Goal: Check status: Check status

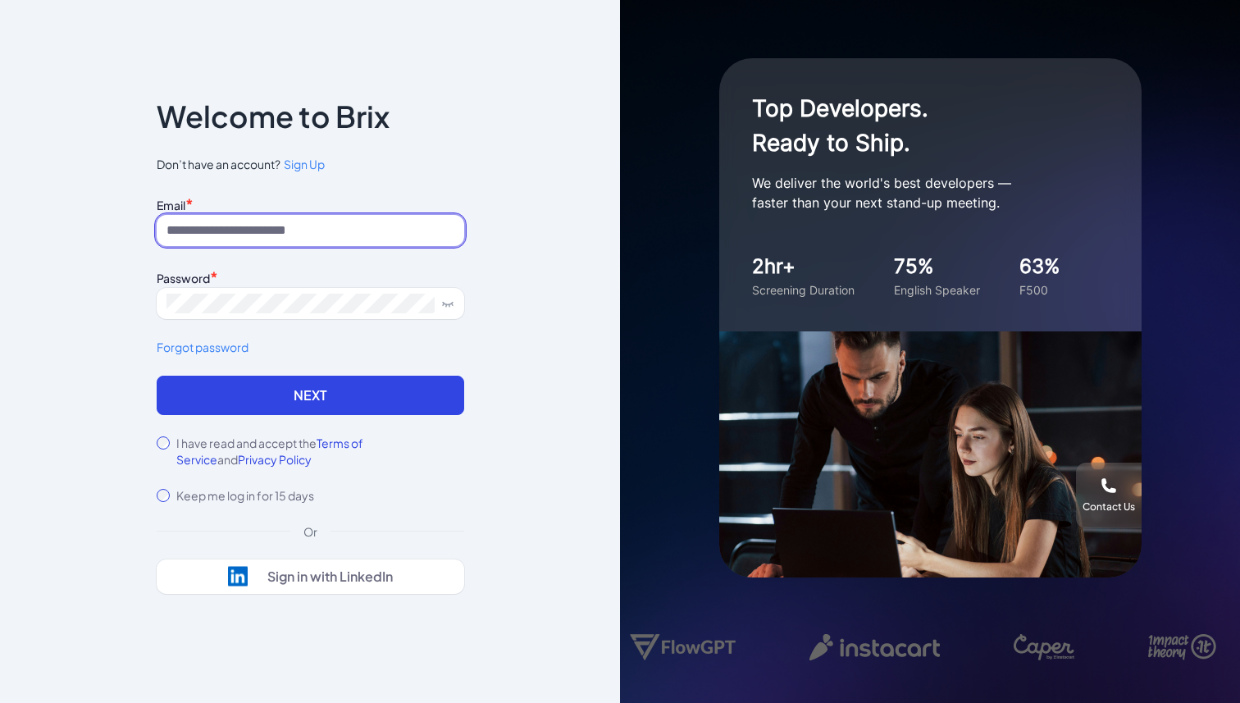
type input "**********"
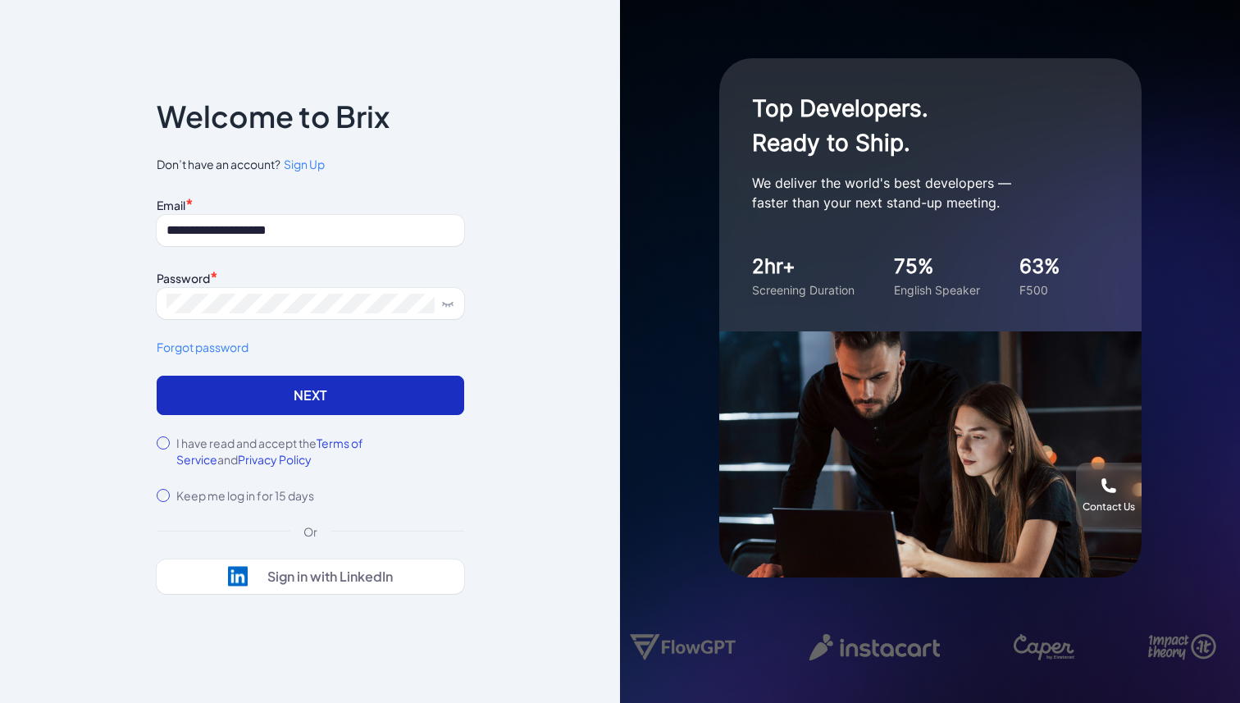
click at [288, 399] on button "Next" at bounding box center [311, 395] width 308 height 39
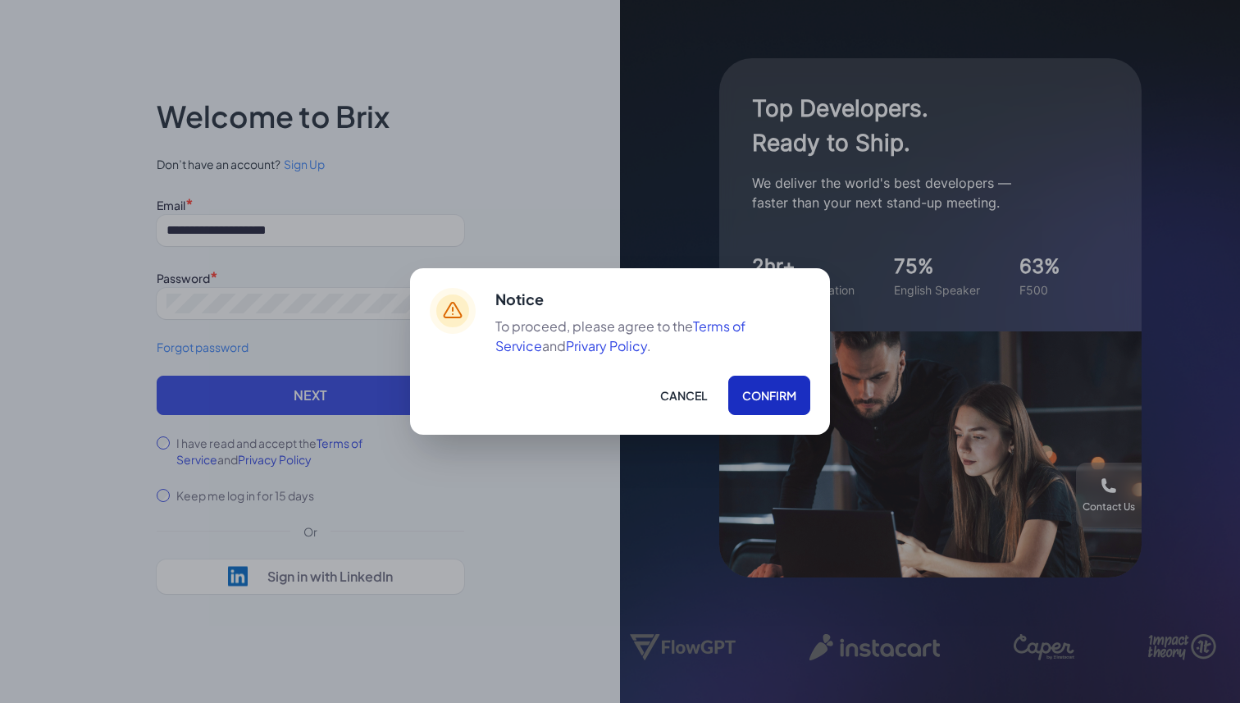
click at [766, 389] on button "Confirm" at bounding box center [769, 395] width 82 height 39
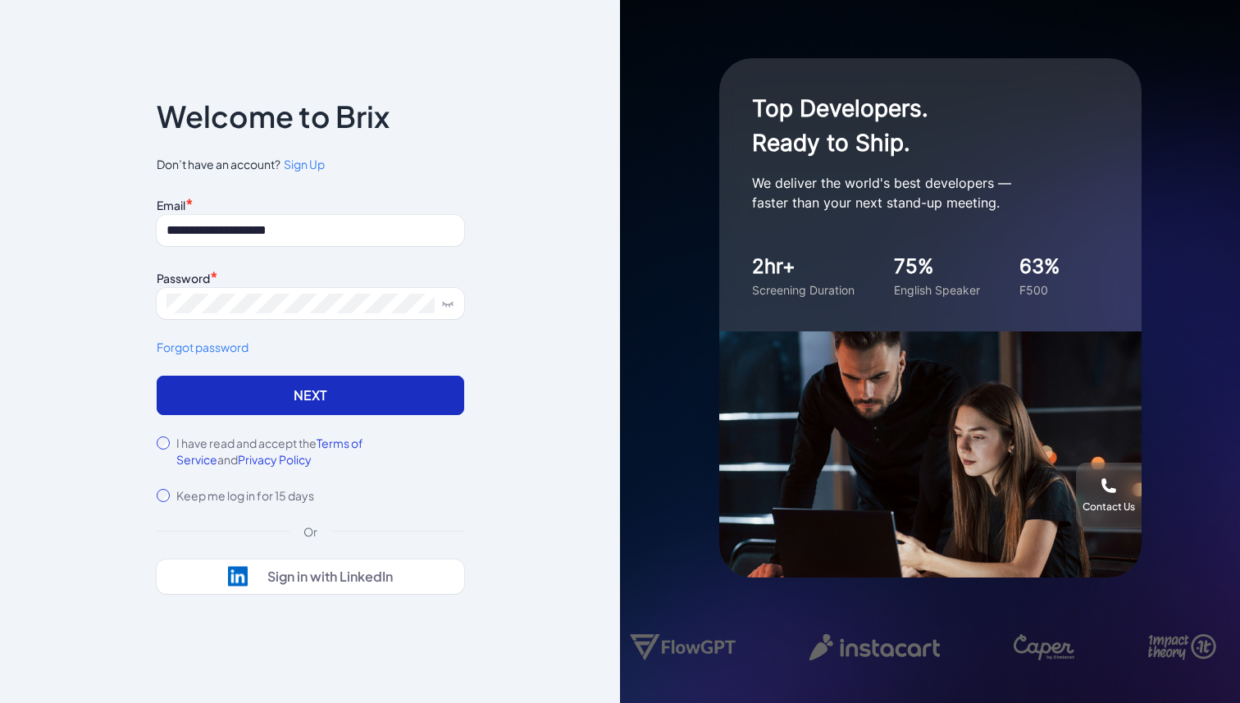
click at [298, 401] on button "Next" at bounding box center [311, 395] width 308 height 39
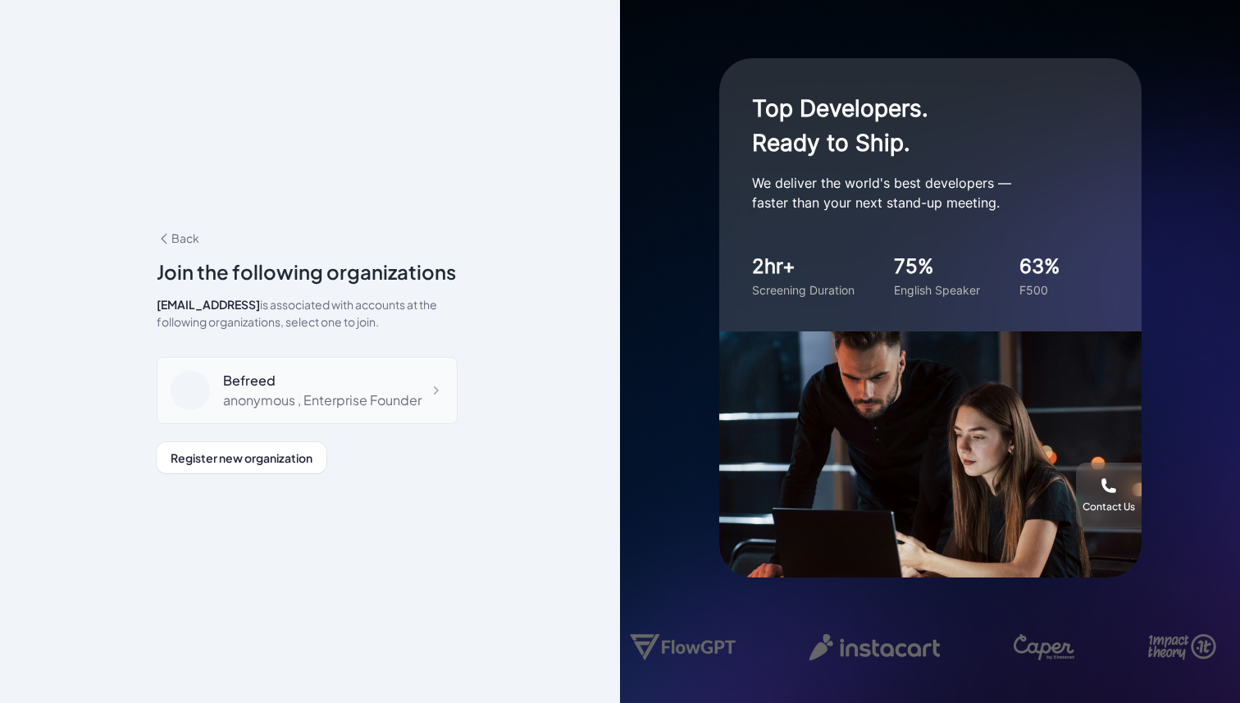
click at [243, 380] on div "Befreed" at bounding box center [322, 381] width 198 height 20
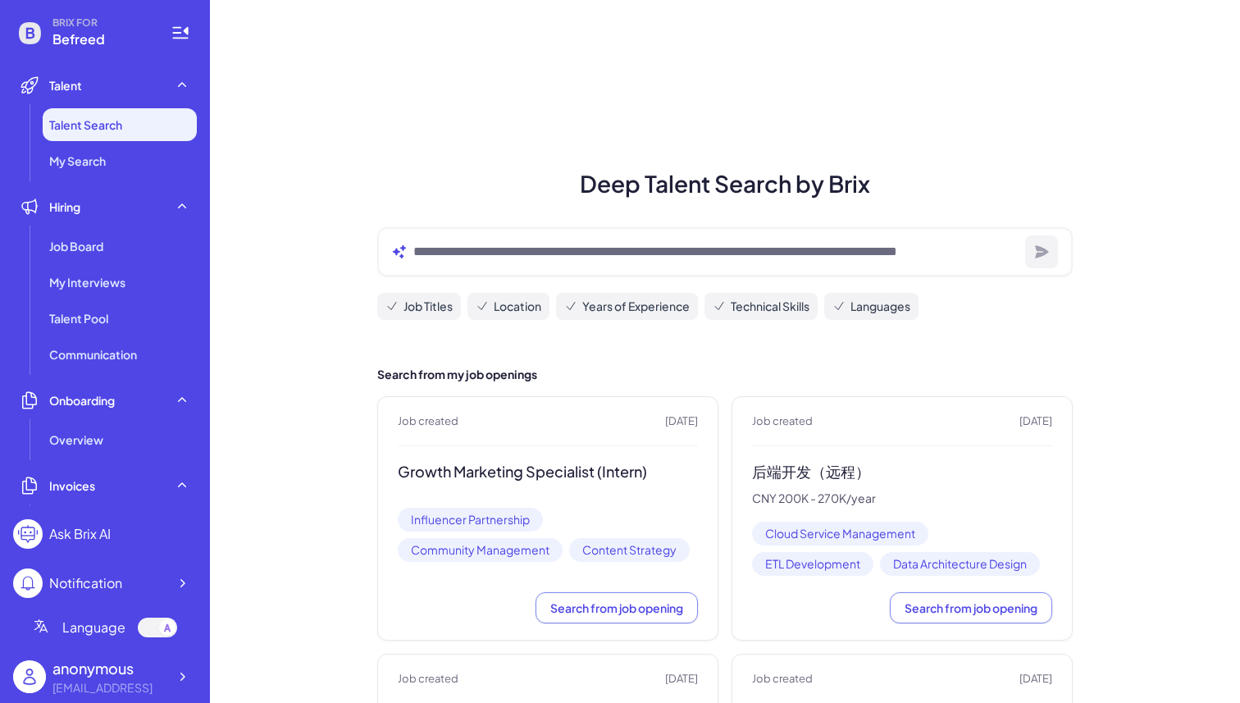
click at [84, 127] on span "Talent Search" at bounding box center [85, 124] width 73 height 16
click at [80, 169] on li "My Search" at bounding box center [120, 160] width 154 height 33
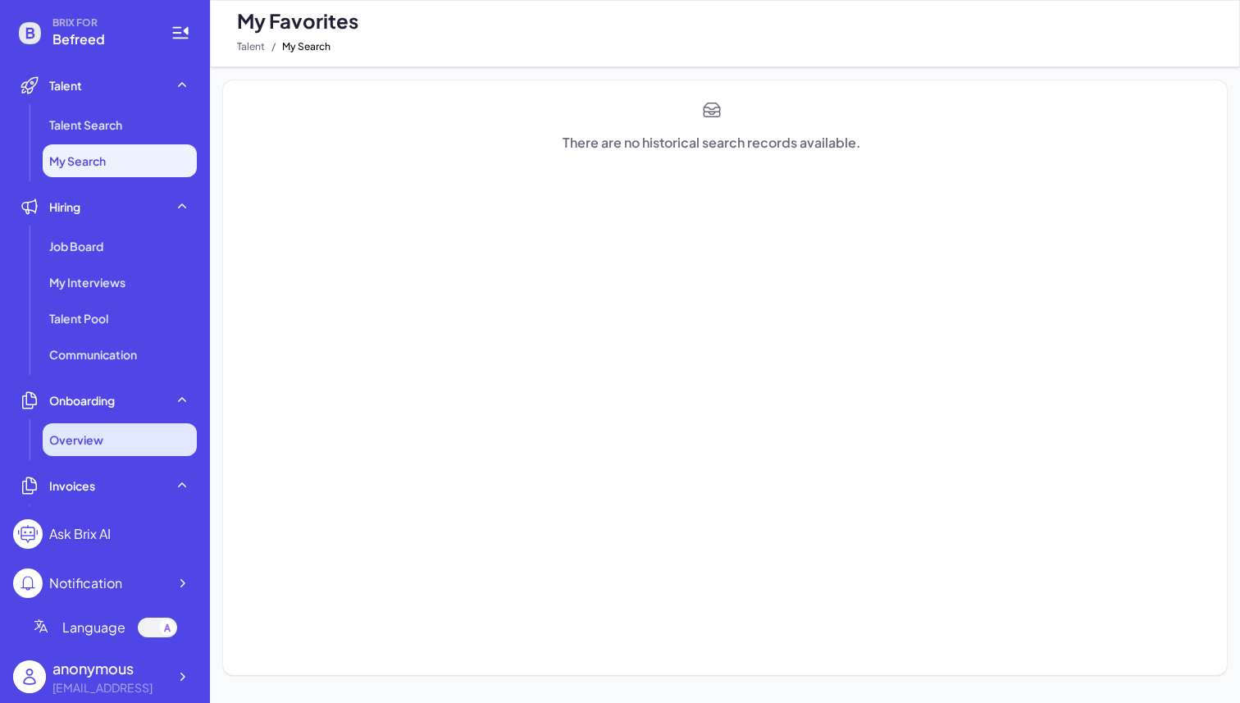
click at [79, 431] on span "Overview" at bounding box center [76, 439] width 54 height 16
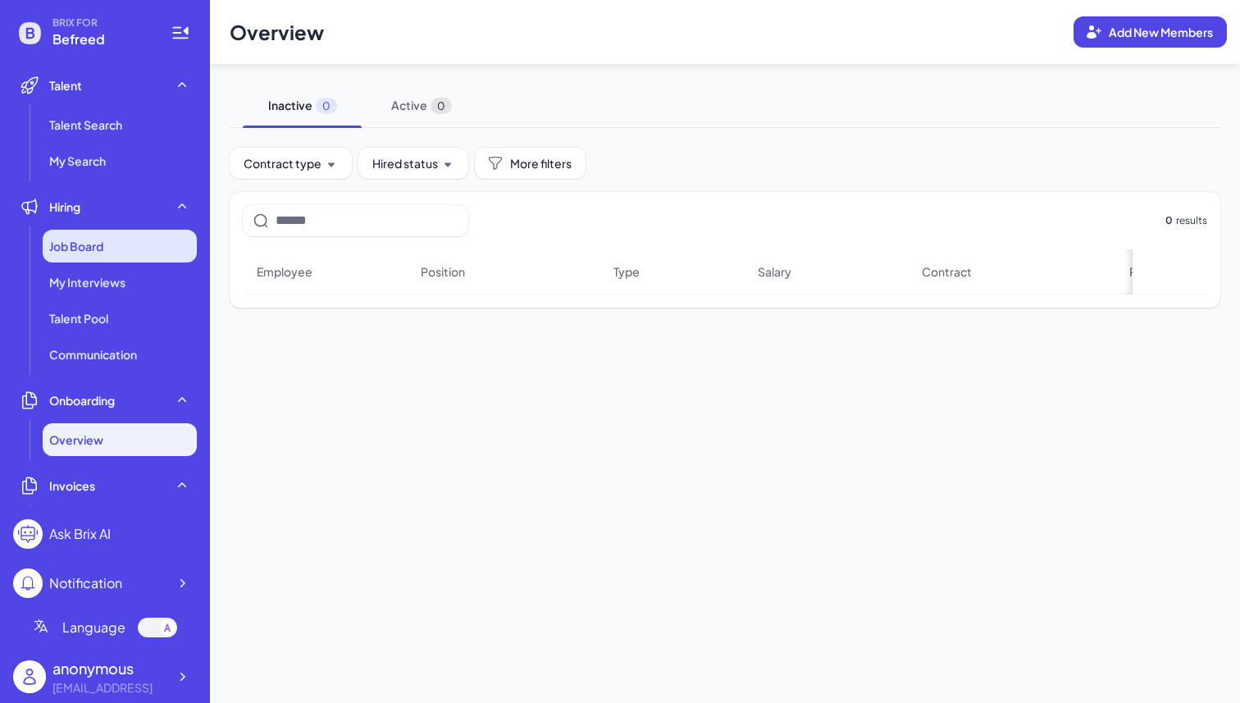
click at [147, 249] on div "Job Board" at bounding box center [120, 246] width 154 height 33
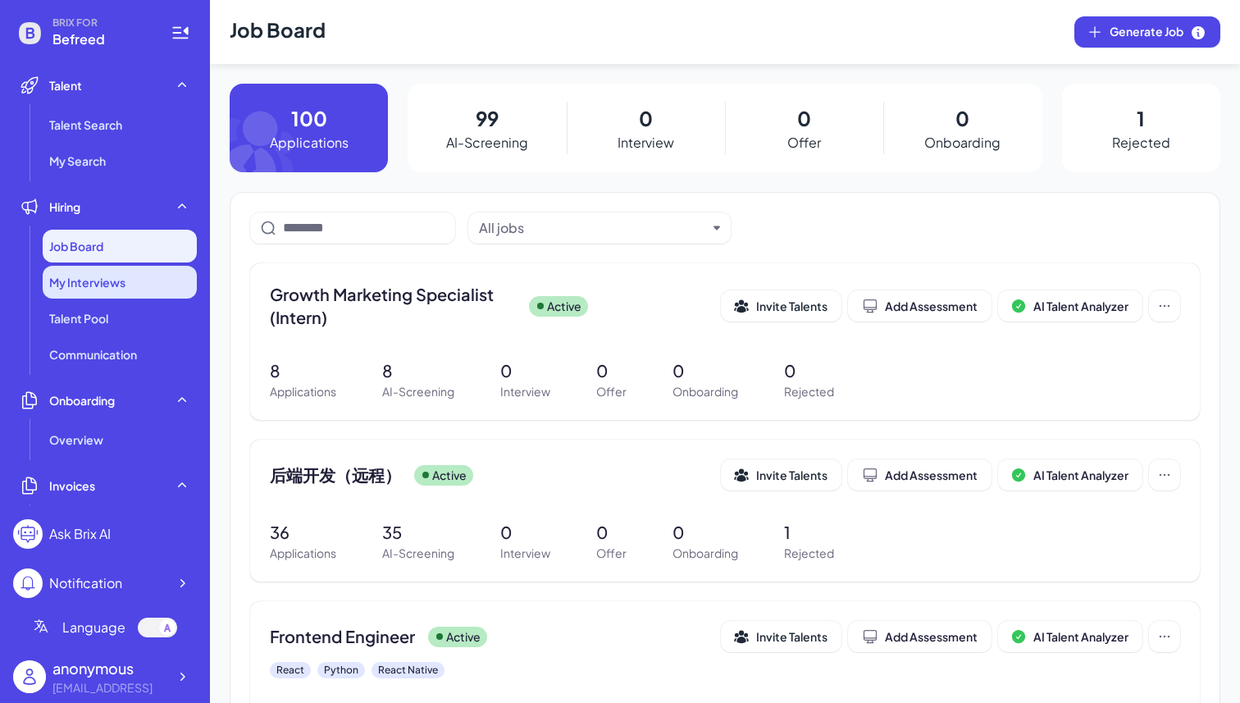
click at [144, 294] on div "My Interviews" at bounding box center [120, 282] width 154 height 33
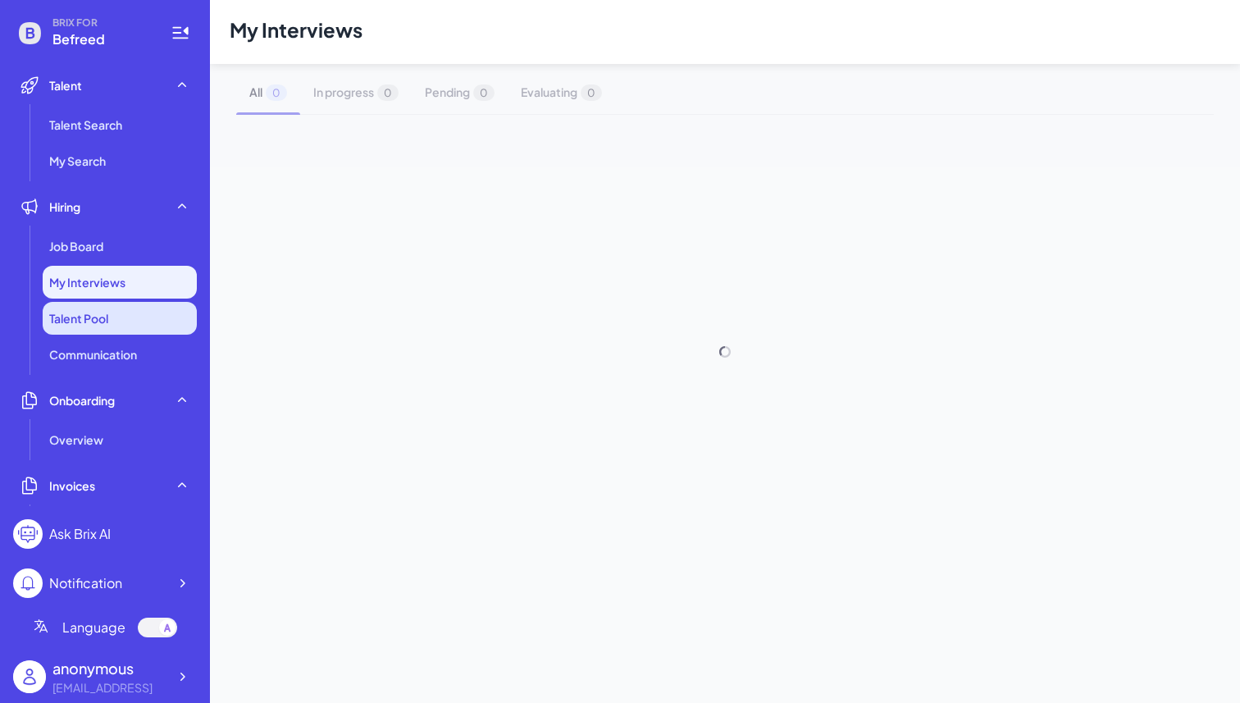
click at [130, 327] on li "Talent Pool" at bounding box center [120, 318] width 154 height 33
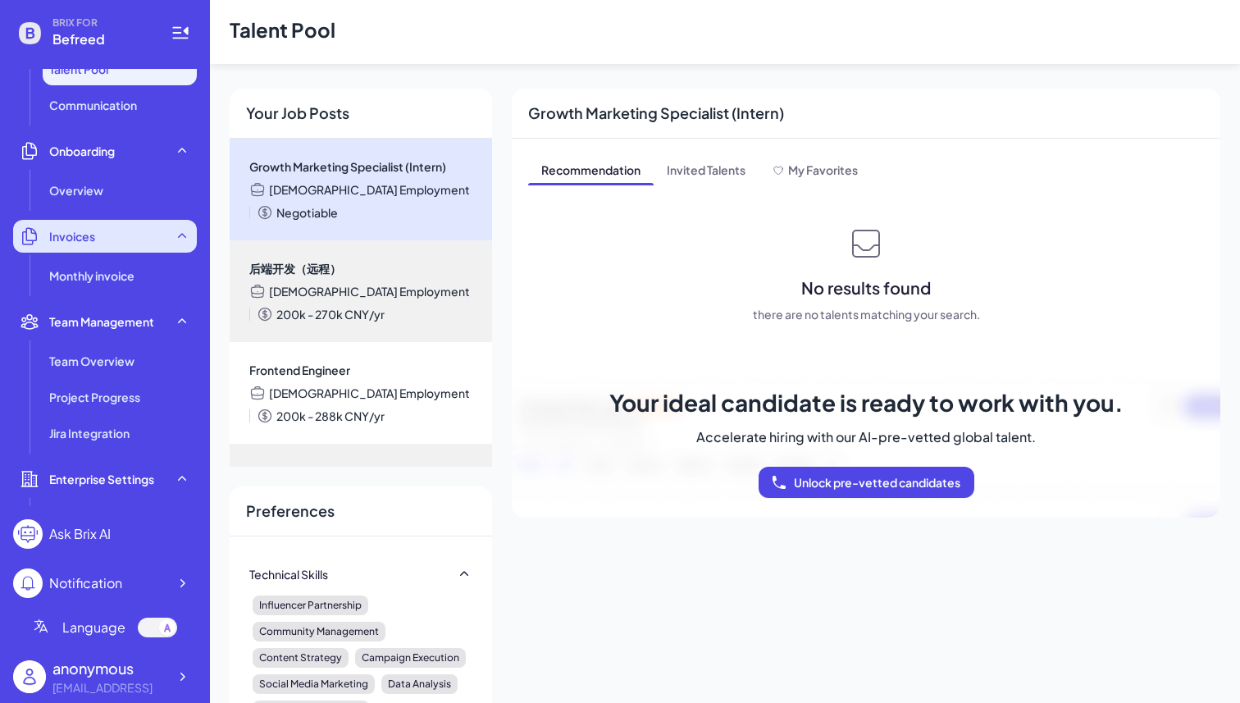
scroll to position [271, 0]
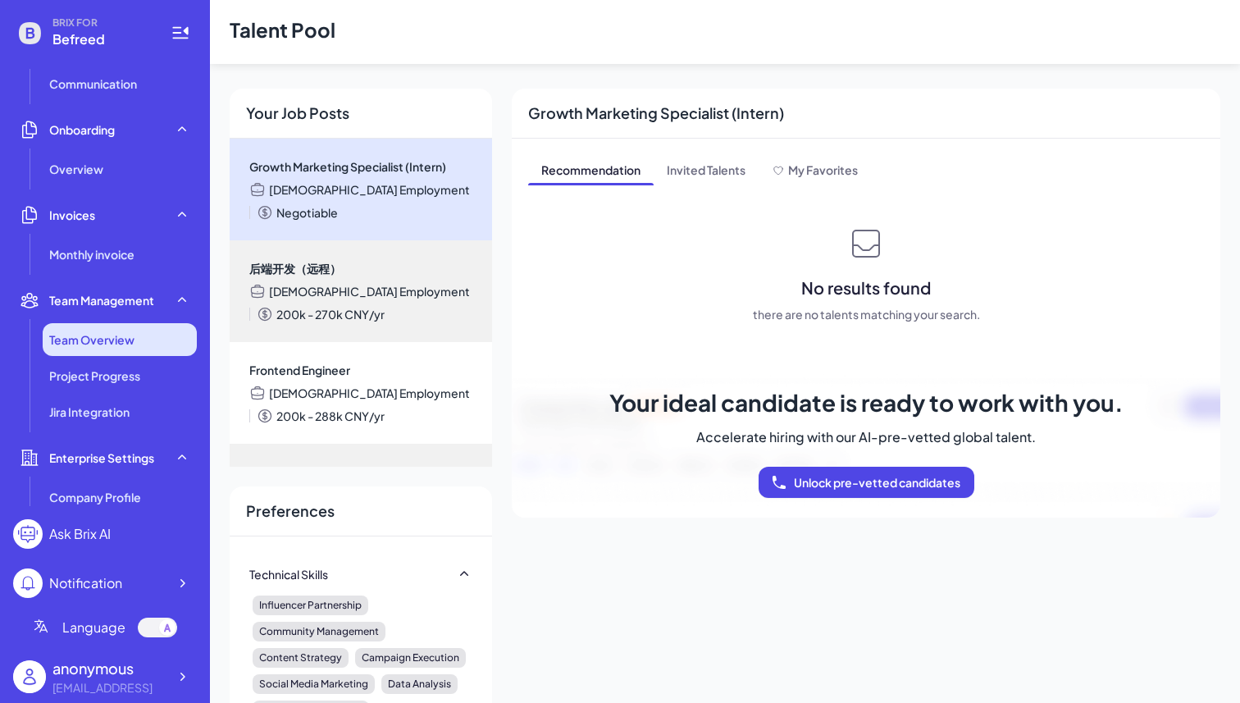
click at [119, 329] on li "Team Overview" at bounding box center [120, 339] width 154 height 33
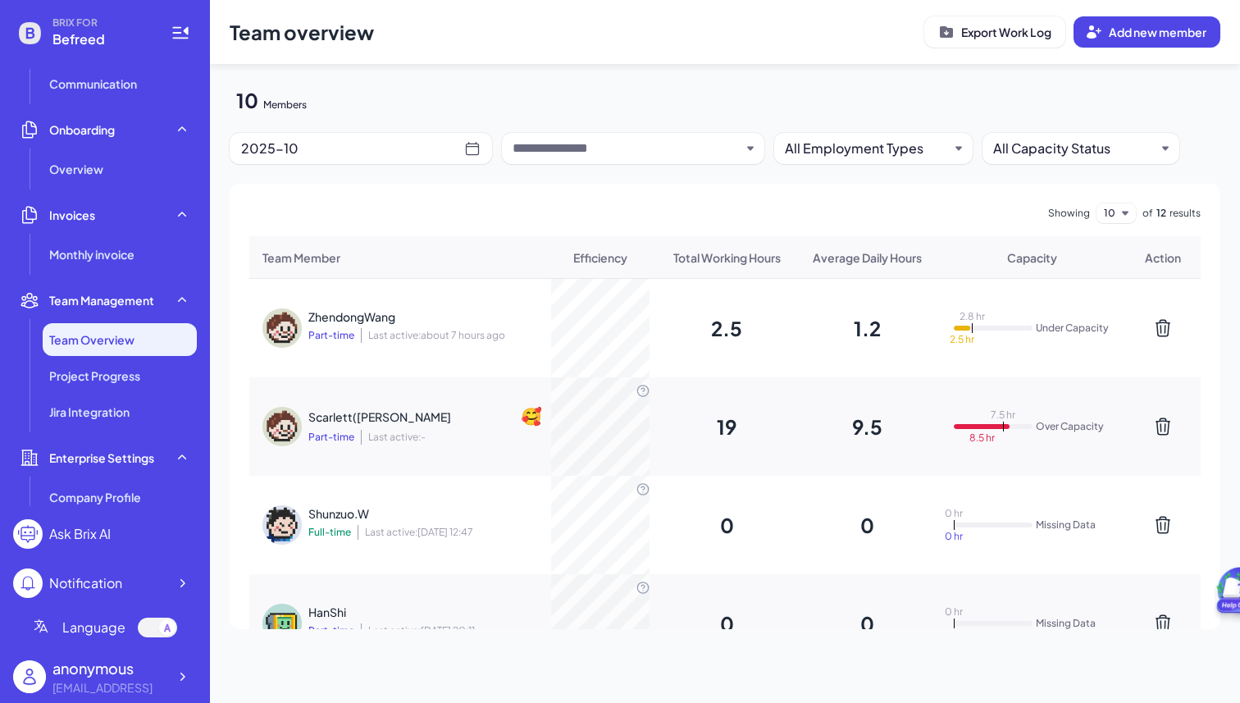
click at [485, 427] on div "Scarlett([PERSON_NAME])Xie Part-time Last active: -" at bounding box center [424, 426] width 233 height 39
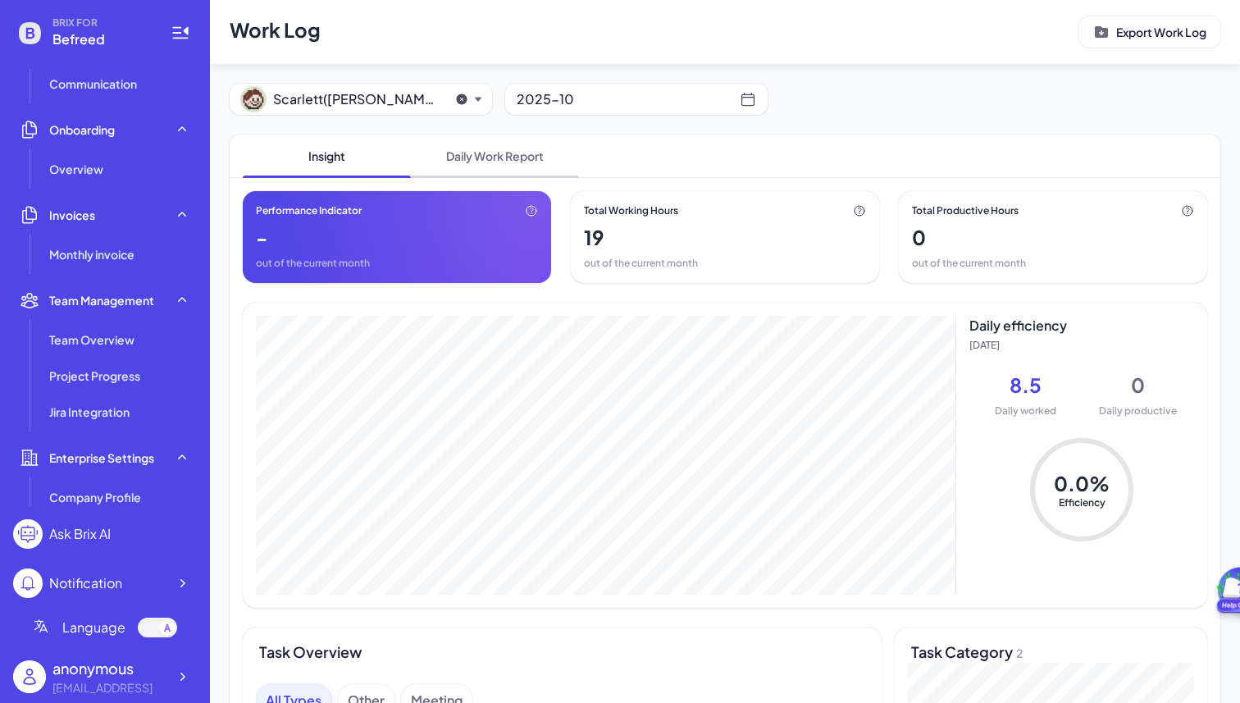
click at [513, 155] on span "Daily Work Report" at bounding box center [495, 155] width 168 height 43
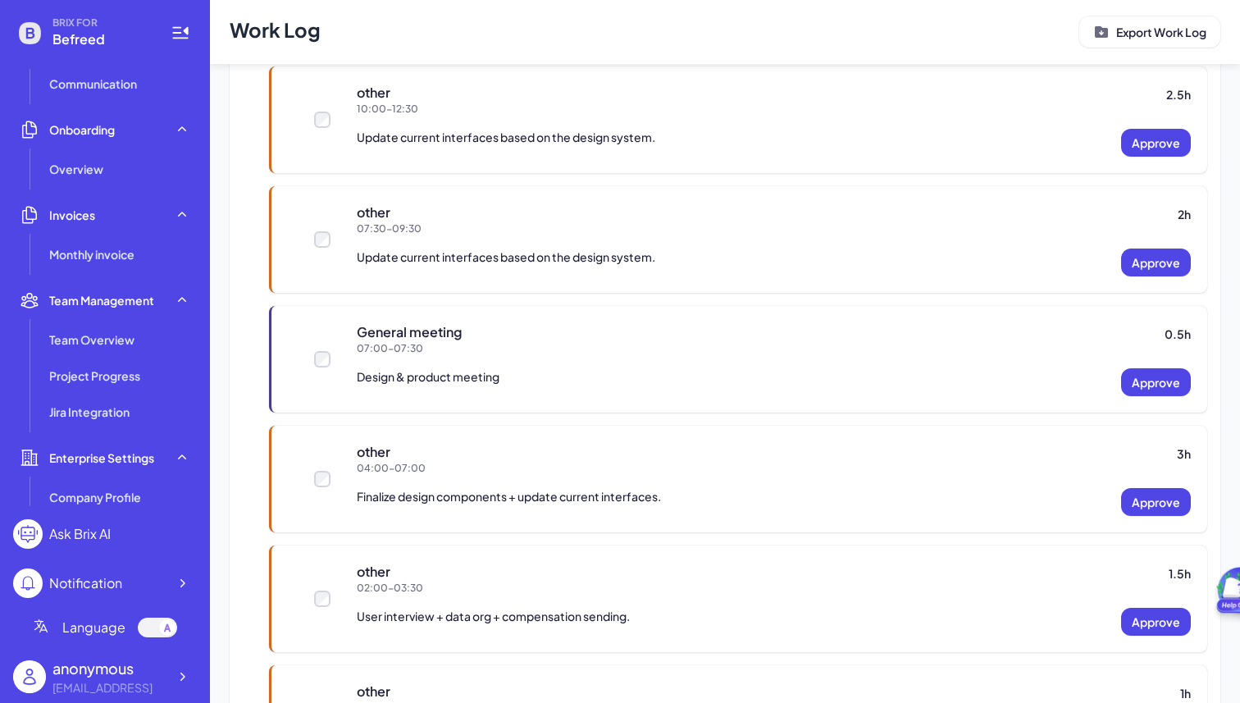
scroll to position [376, 0]
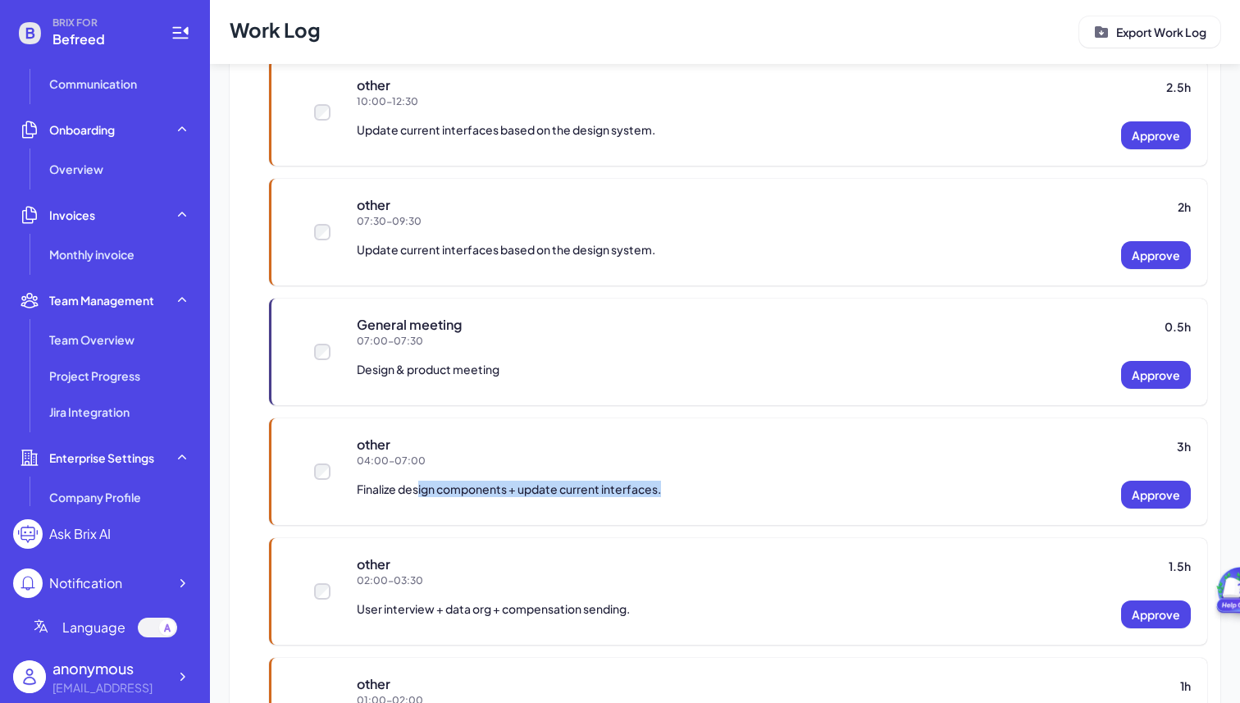
drag, startPoint x: 417, startPoint y: 485, endPoint x: 708, endPoint y: 485, distance: 290.3
click at [708, 485] on div "Finalize design components + update current interfaces. Approve" at bounding box center [774, 495] width 834 height 28
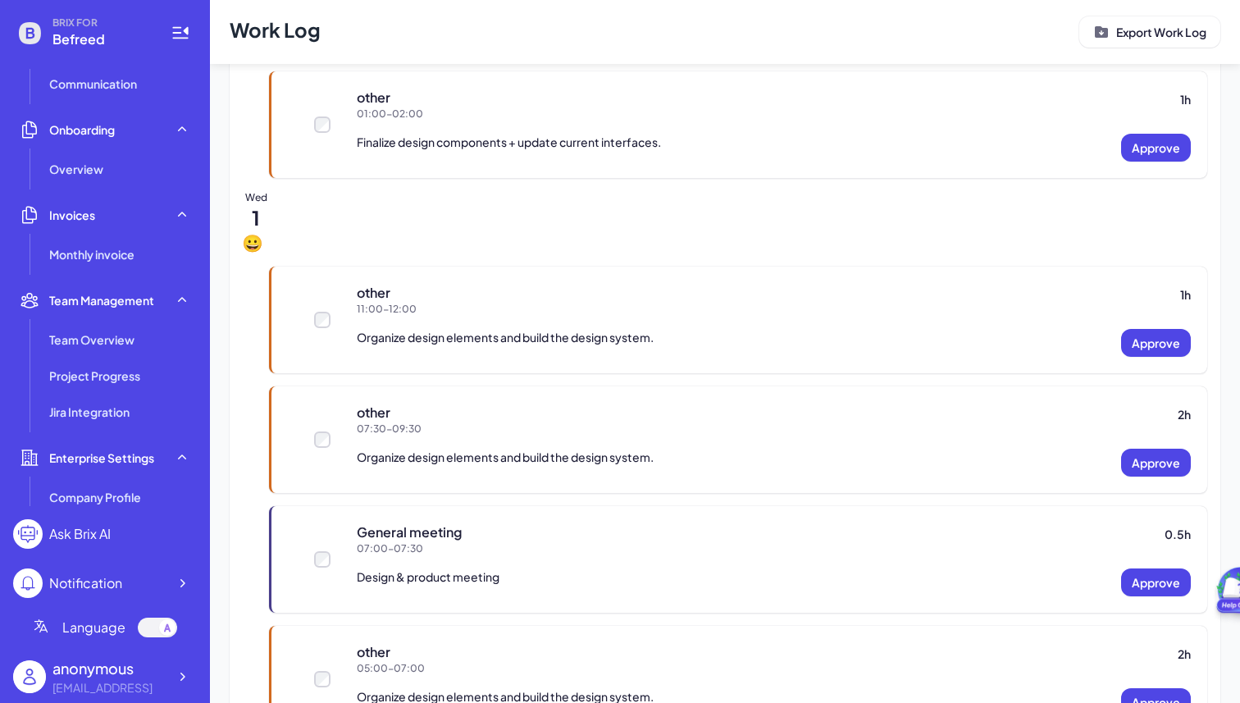
scroll to position [974, 0]
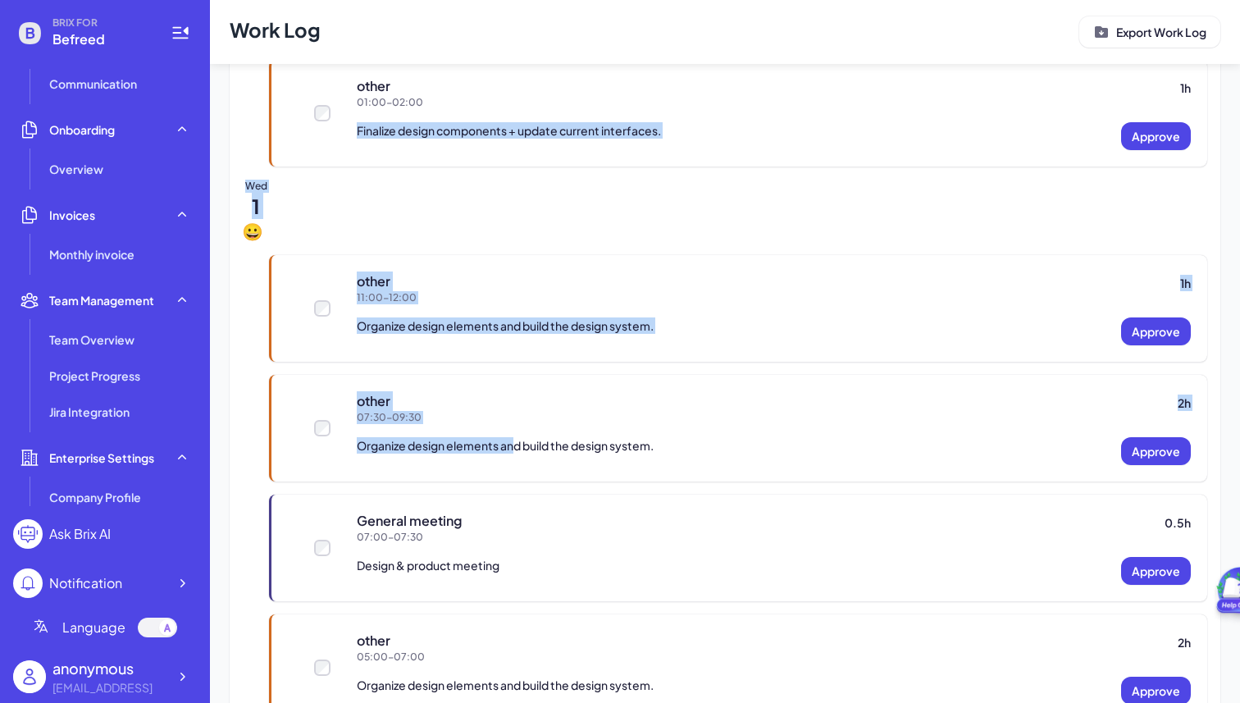
drag, startPoint x: 517, startPoint y: 441, endPoint x: 505, endPoint y: 120, distance: 321.7
click at [505, 120] on div "Thu 2 other 2.5 h 10:00 - 12:30 Update current interfaces based on the design s…" at bounding box center [725, 173] width 964 height 1574
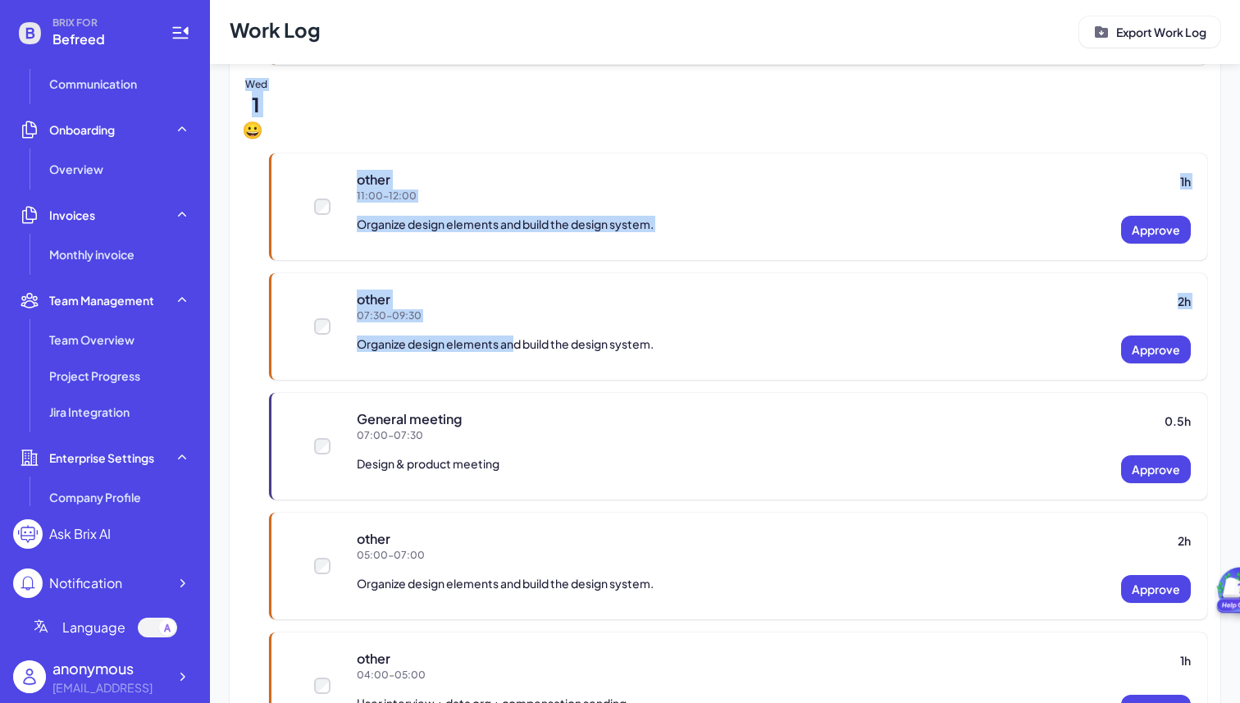
scroll to position [1093, 0]
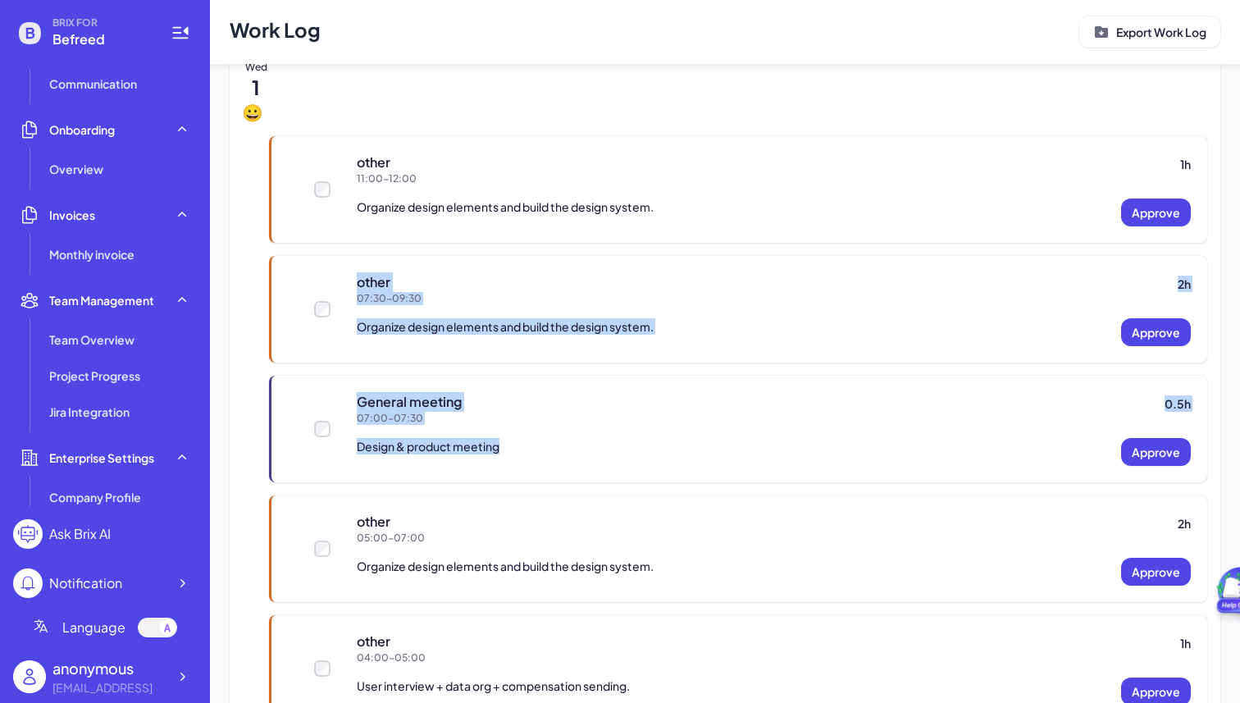
drag, startPoint x: 426, startPoint y: 460, endPoint x: 508, endPoint y: 234, distance: 240.7
click at [508, 234] on div "other 1 h 11:00 - 12:00 Organize design elements and build the design system. A…" at bounding box center [738, 488] width 938 height 705
click at [508, 234] on div "other 1 h 11:00 - 12:00 Organize design elements and build the design system. A…" at bounding box center [752, 189] width 909 height 107
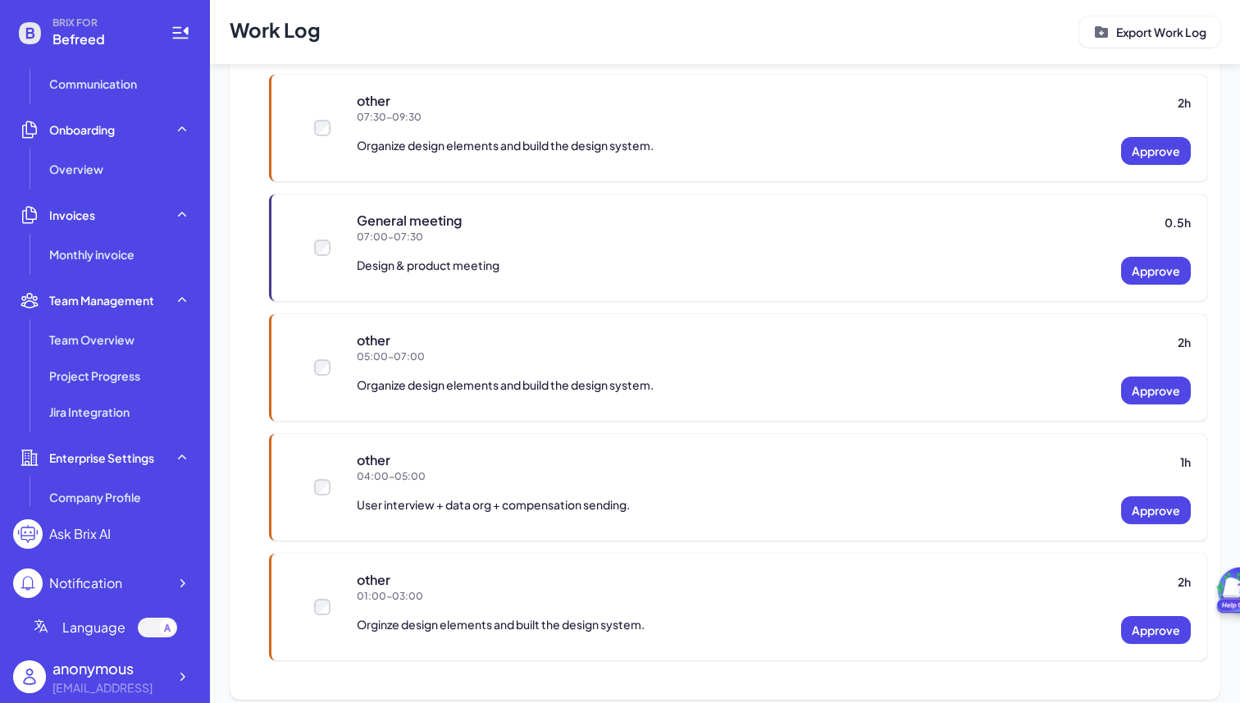
scroll to position [1291, 0]
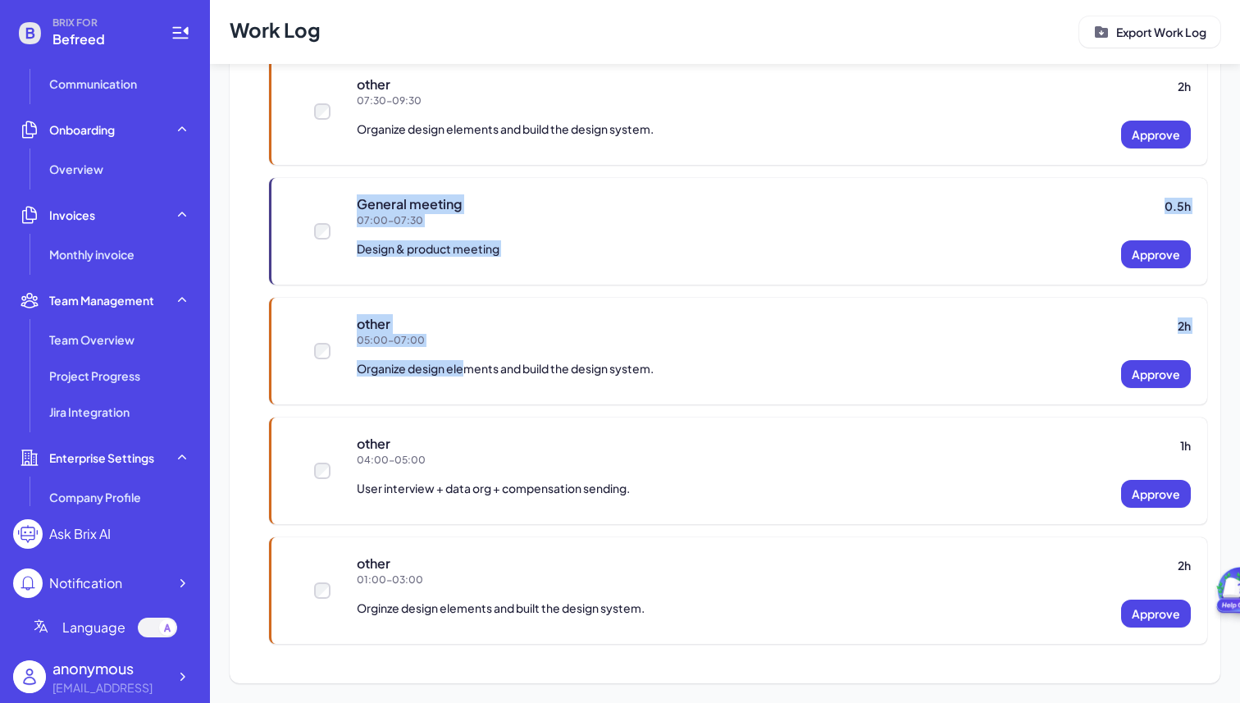
drag, startPoint x: 463, startPoint y: 369, endPoint x: 476, endPoint y: 149, distance: 220.2
click at [476, 149] on div "other 1 h 11:00 - 12:00 Organize design elements and build the design system. A…" at bounding box center [738, 290] width 938 height 705
click at [476, 149] on div "other 2 h 07:30 - 09:30 Organize design elements and build the design system. A…" at bounding box center [752, 111] width 909 height 107
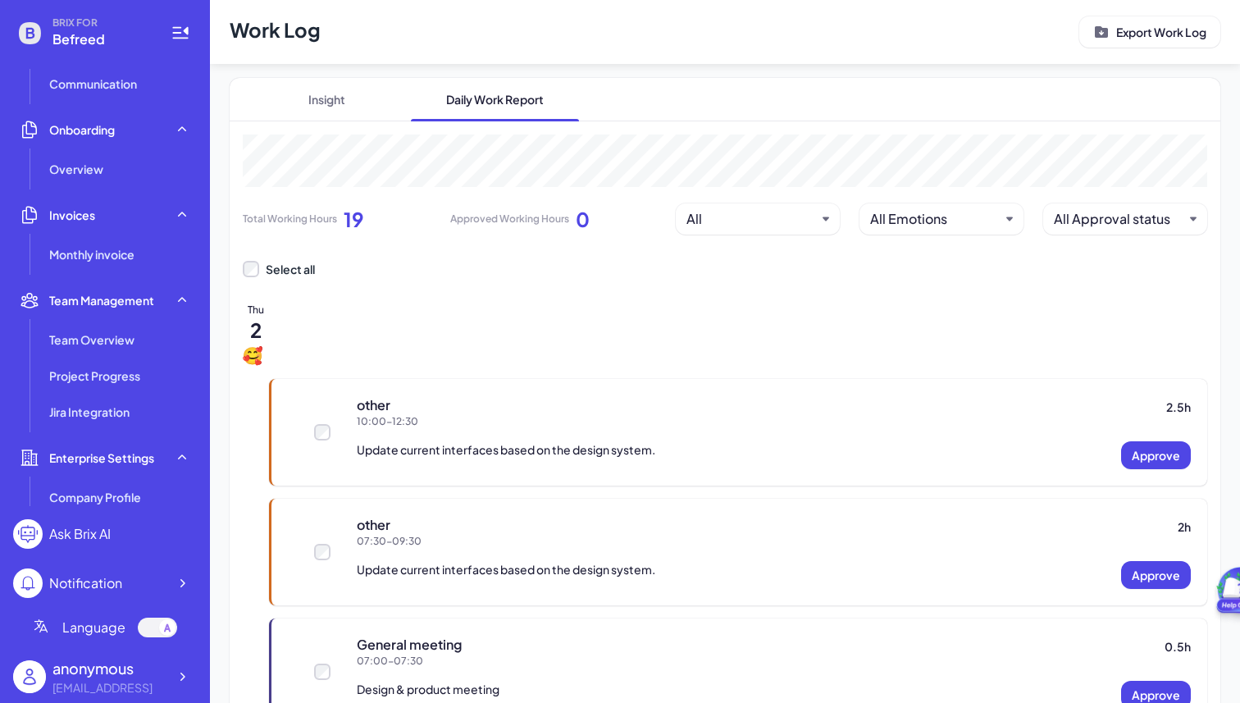
scroll to position [0, 0]
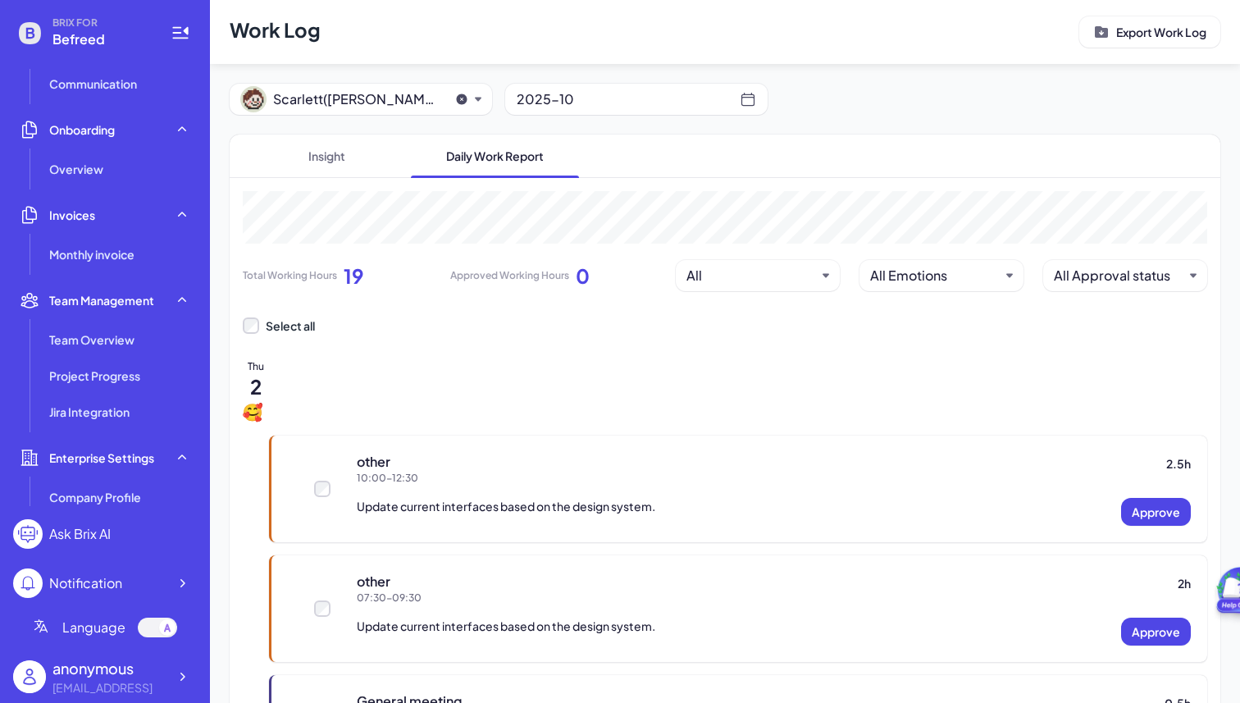
click at [619, 91] on div "2025-10" at bounding box center [628, 99] width 223 height 23
click at [581, 94] on div "2025-10" at bounding box center [628, 99] width 223 height 23
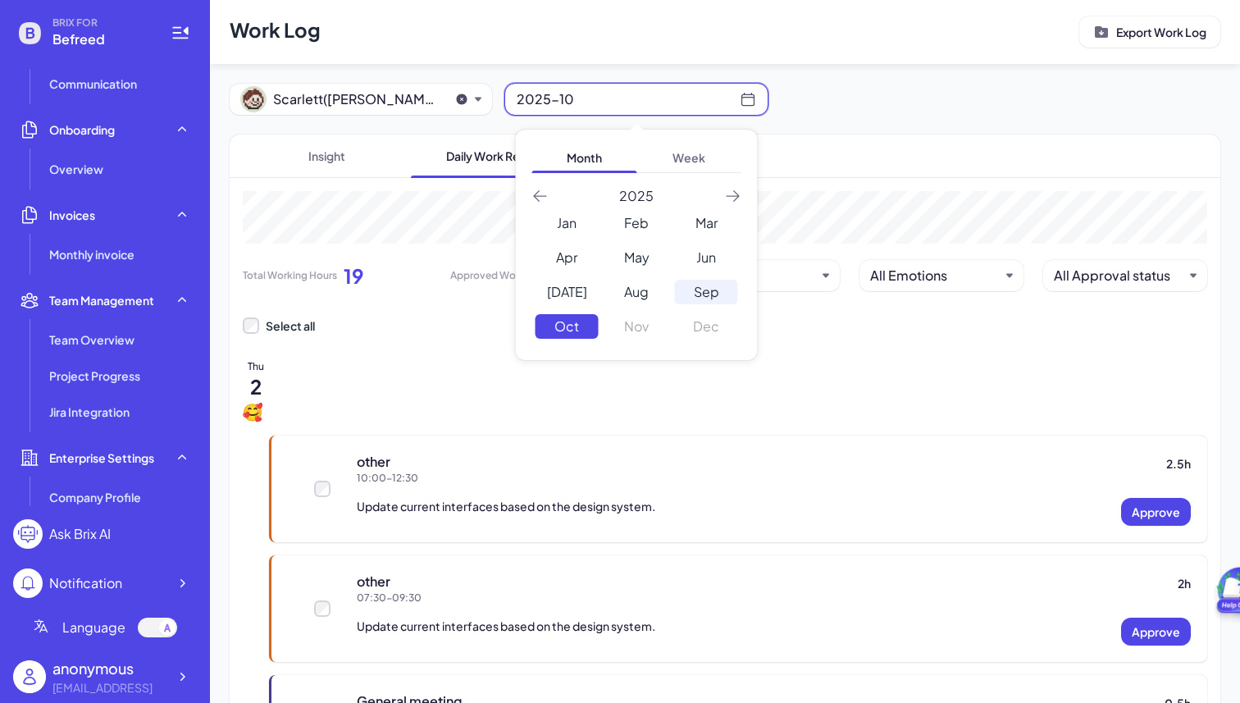
click at [709, 282] on div "Sep" at bounding box center [706, 292] width 63 height 25
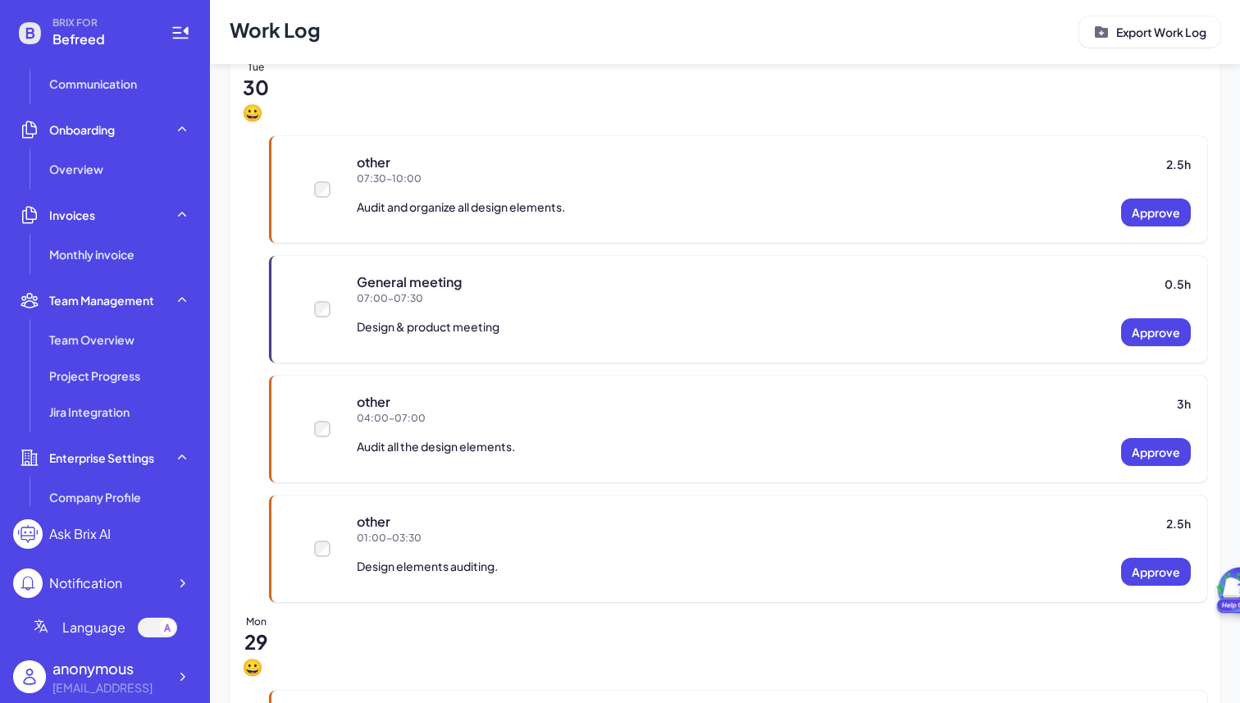
scroll to position [324, 0]
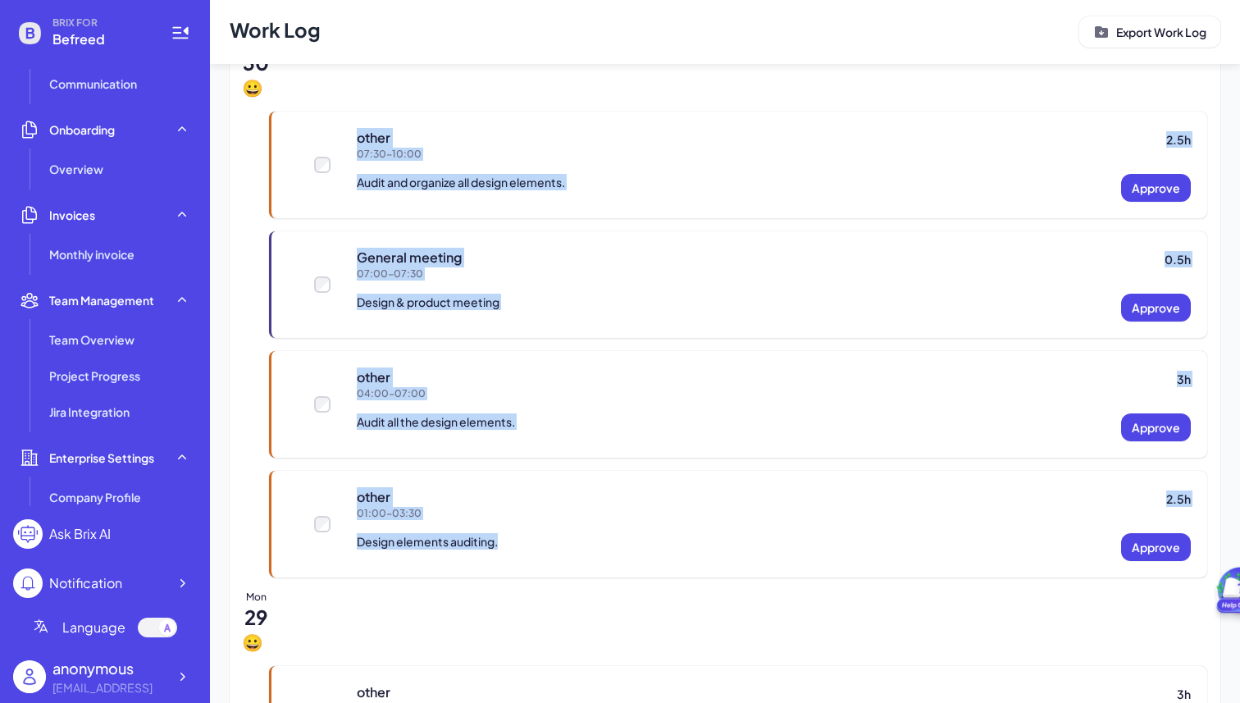
drag, startPoint x: 554, startPoint y: 550, endPoint x: 526, endPoint y: 86, distance: 465.0
click at [526, 86] on div "Tue 30 other 2.5 h 07:30 - 10:00 Audit and organize all design elements. Approv…" at bounding box center [725, 306] width 964 height 541
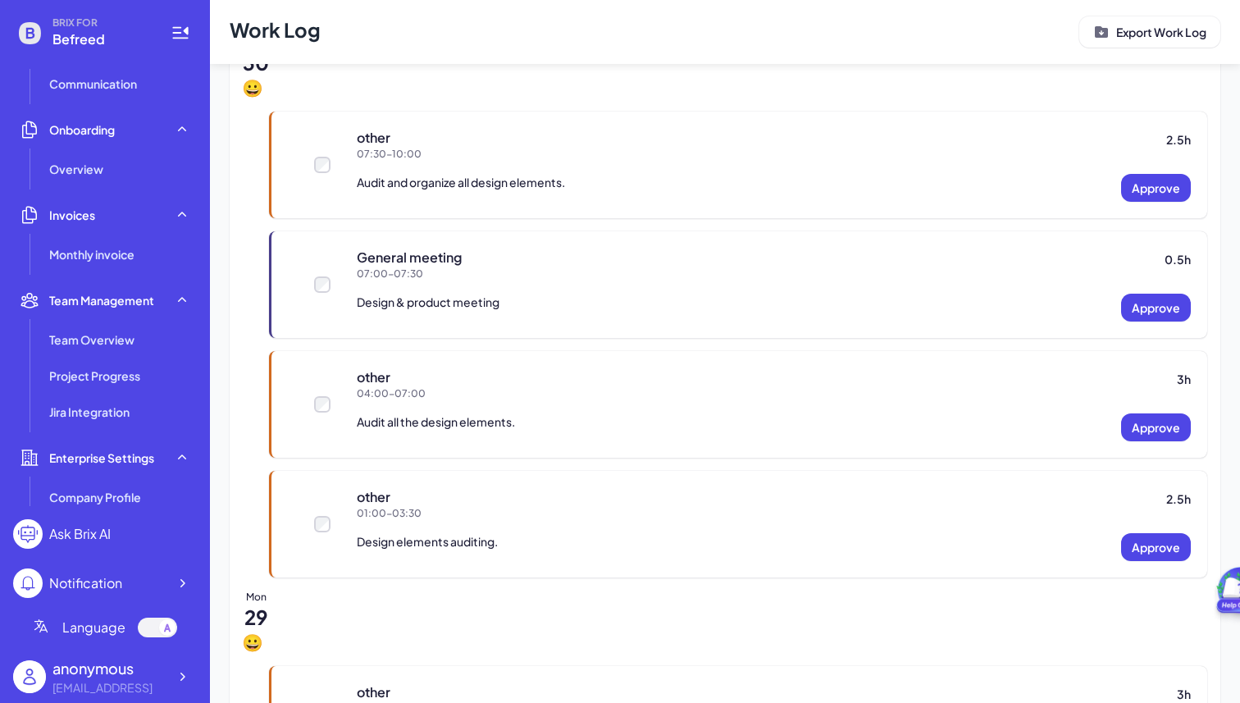
click at [526, 86] on div at bounding box center [725, 89] width 964 height 20
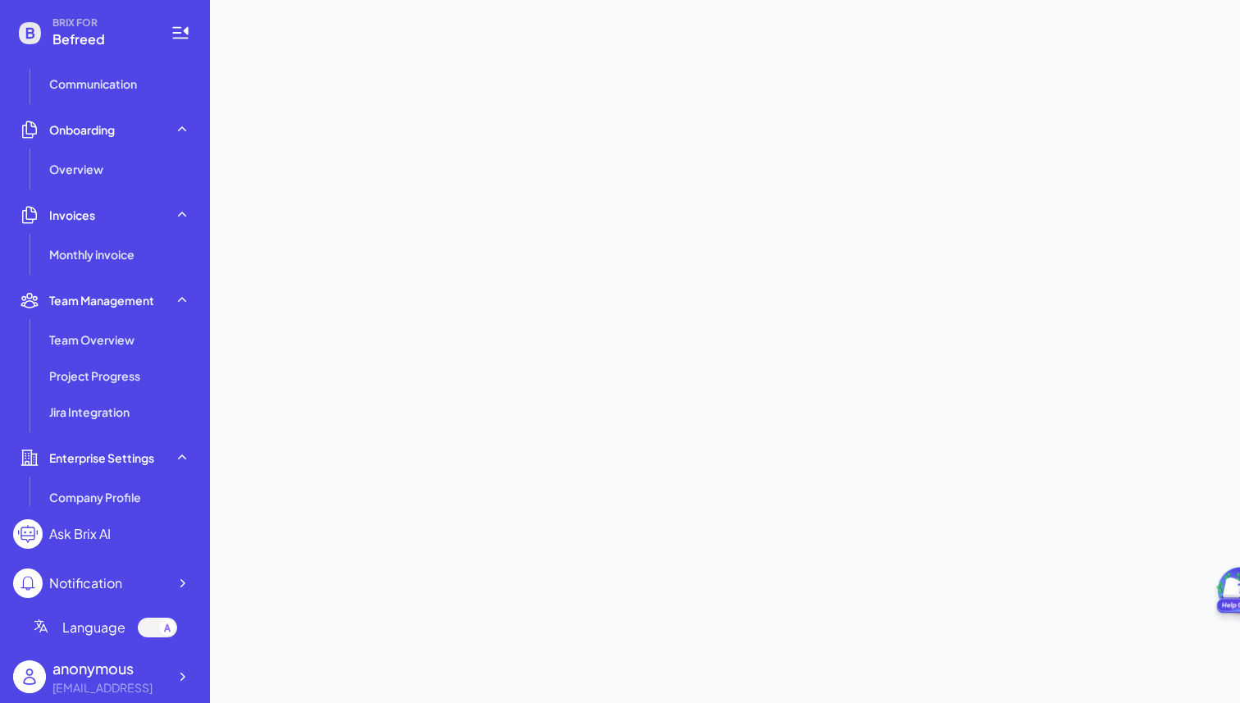
scroll to position [0, 0]
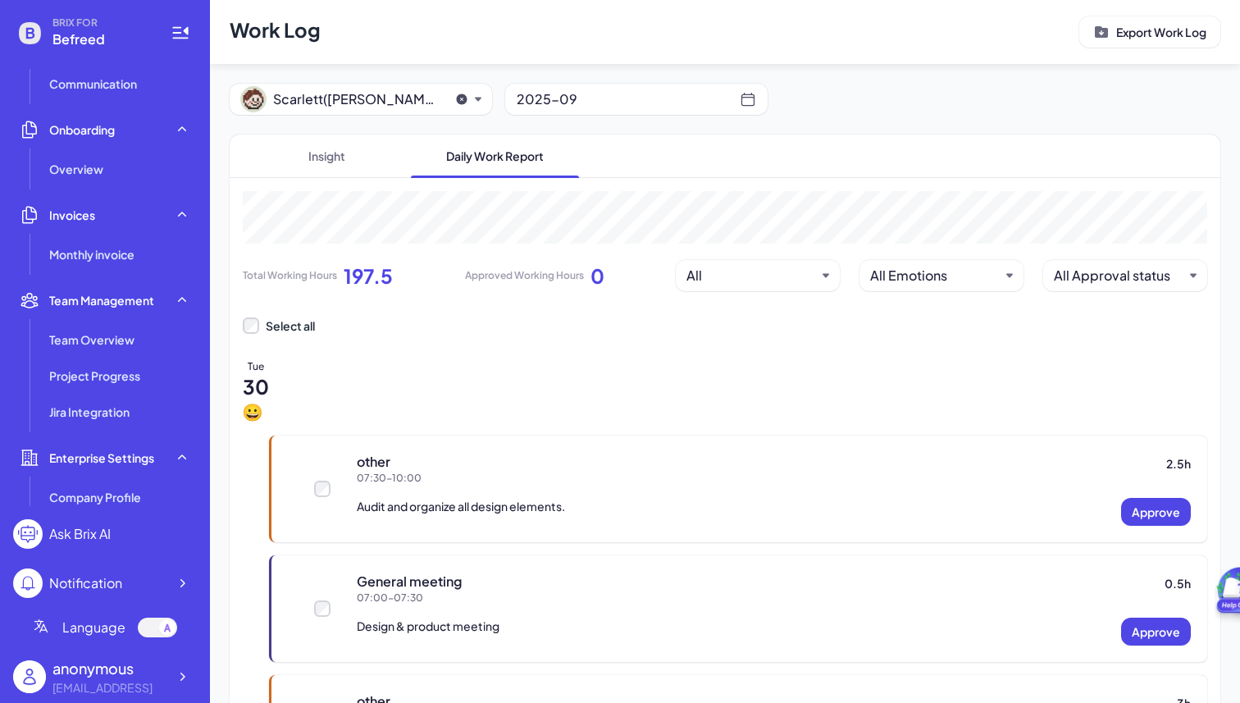
click at [524, 319] on div "Select all" at bounding box center [725, 325] width 964 height 16
click at [593, 91] on div "2025-09" at bounding box center [628, 99] width 223 height 23
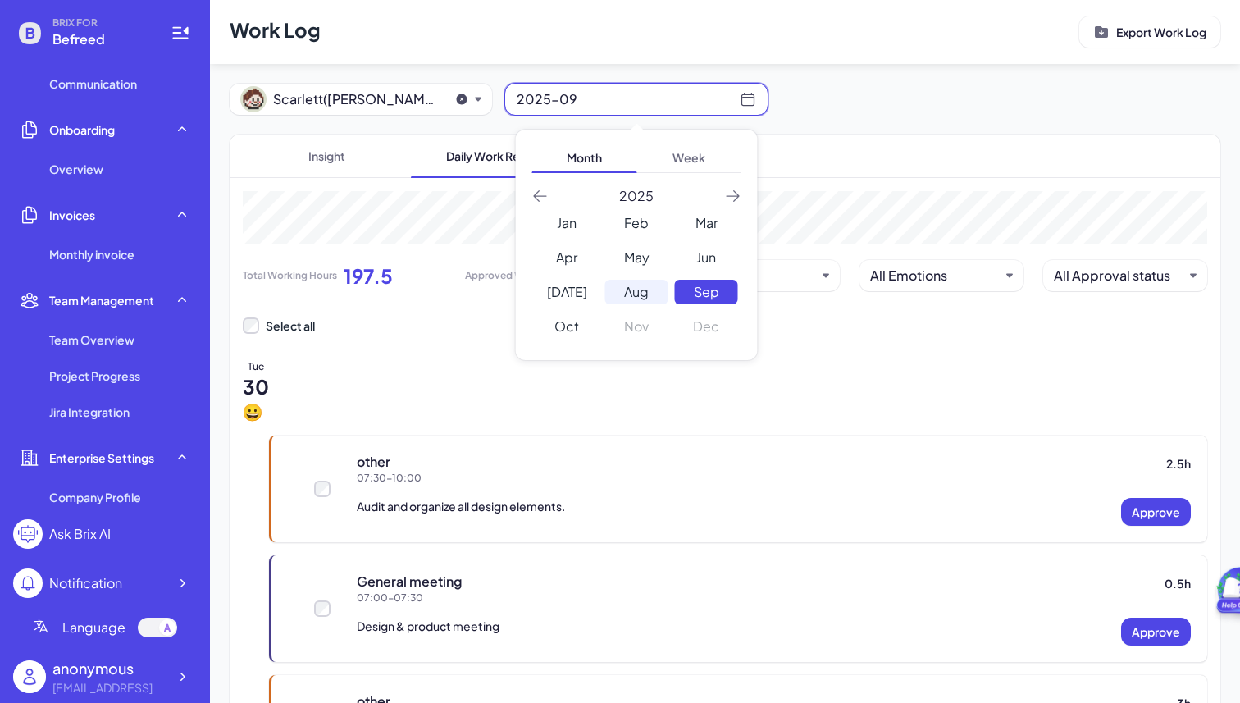
click at [644, 291] on div "Aug" at bounding box center [636, 292] width 63 height 25
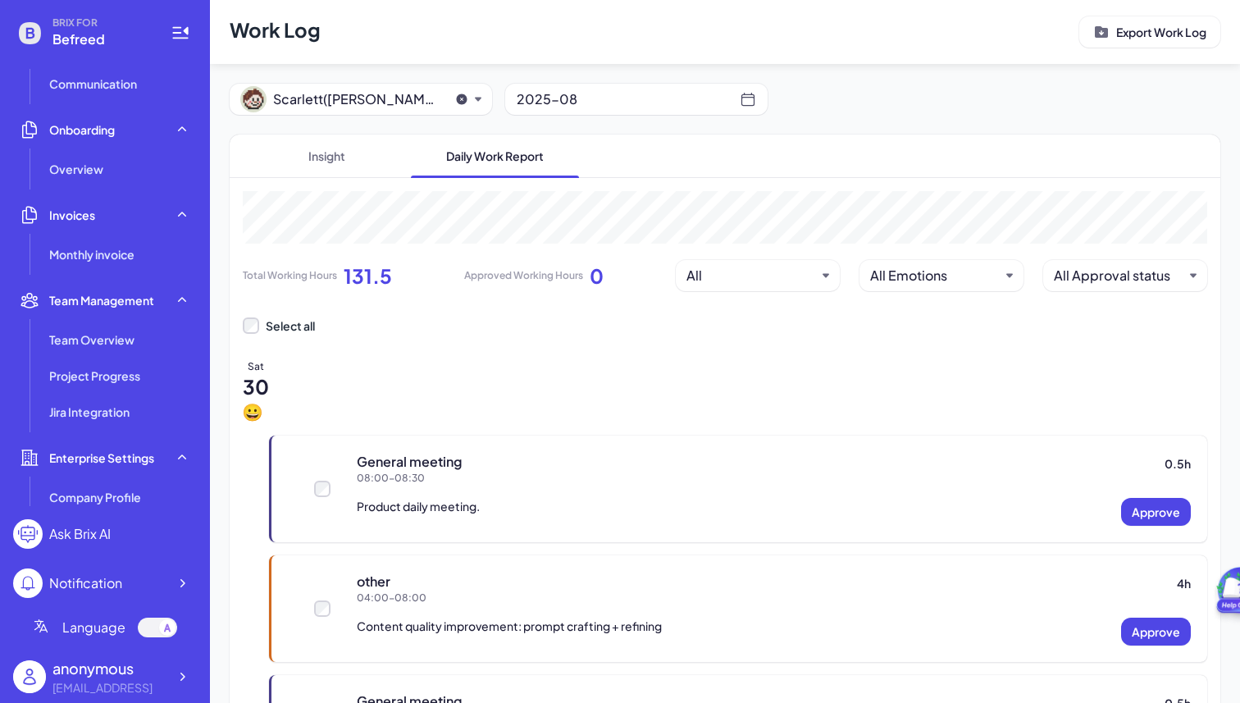
click at [642, 91] on div "2025-08" at bounding box center [628, 99] width 223 height 23
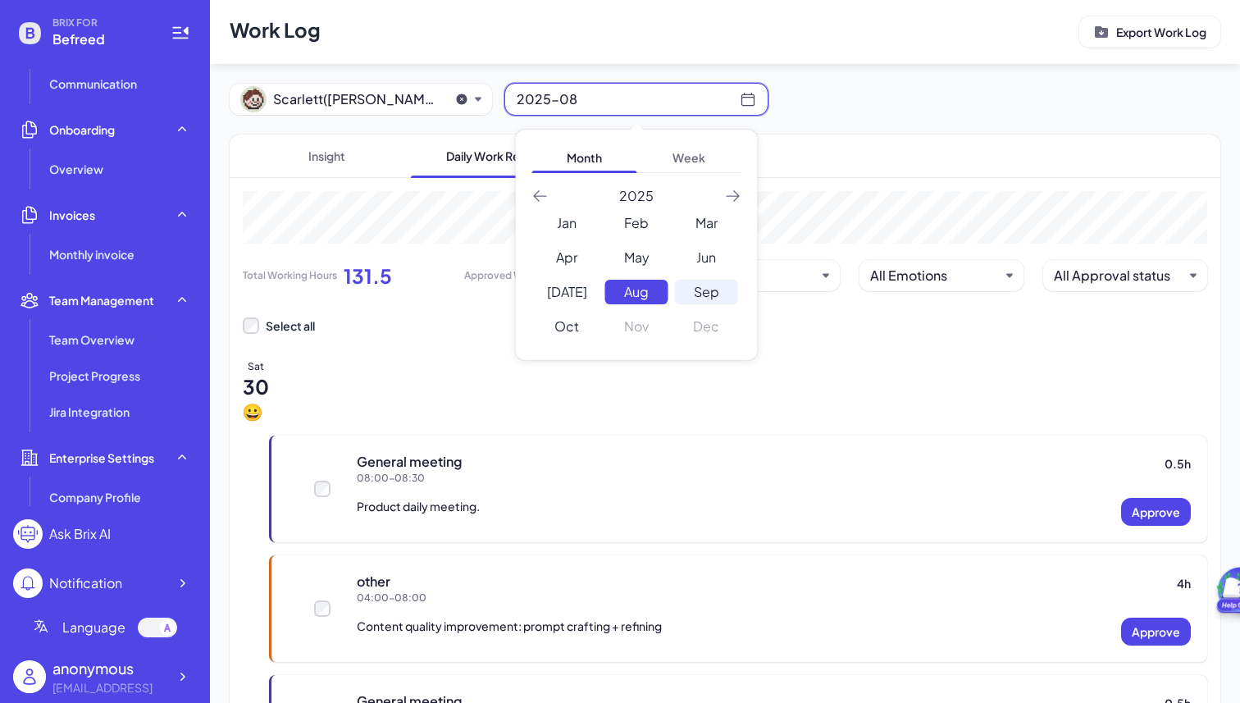
click at [700, 285] on div "Sep" at bounding box center [706, 292] width 63 height 25
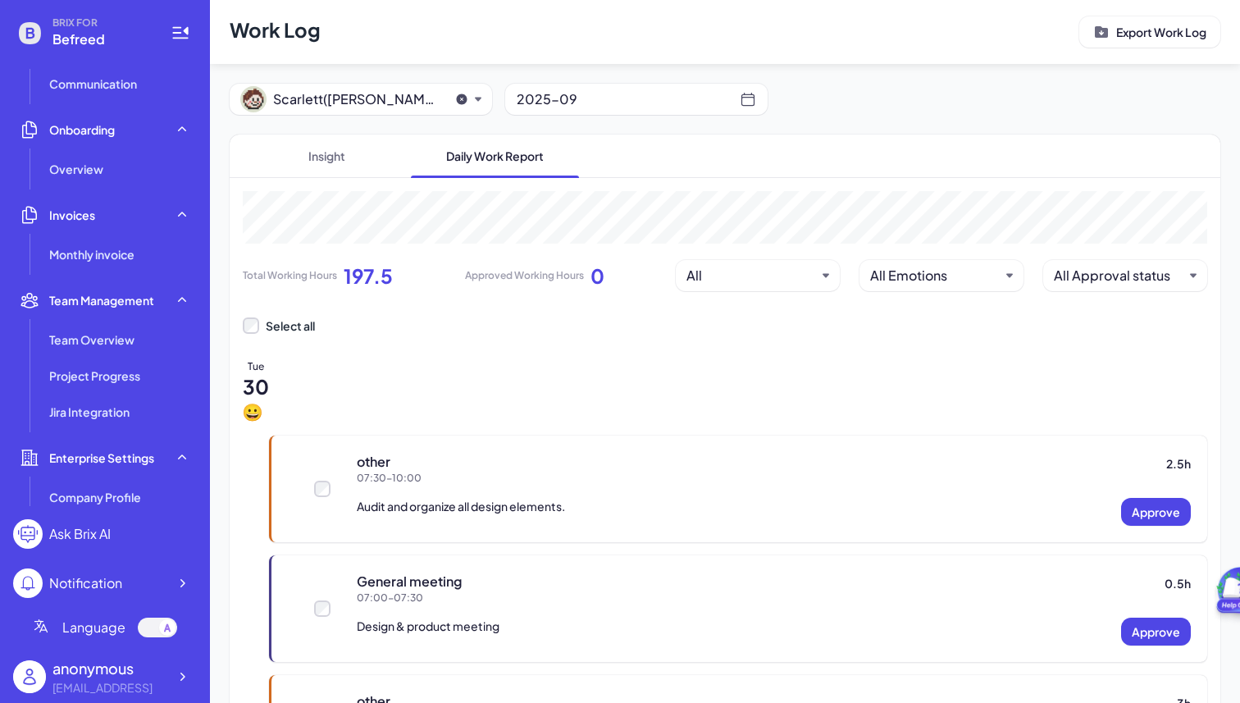
click at [626, 100] on div "2025-09" at bounding box center [628, 99] width 223 height 23
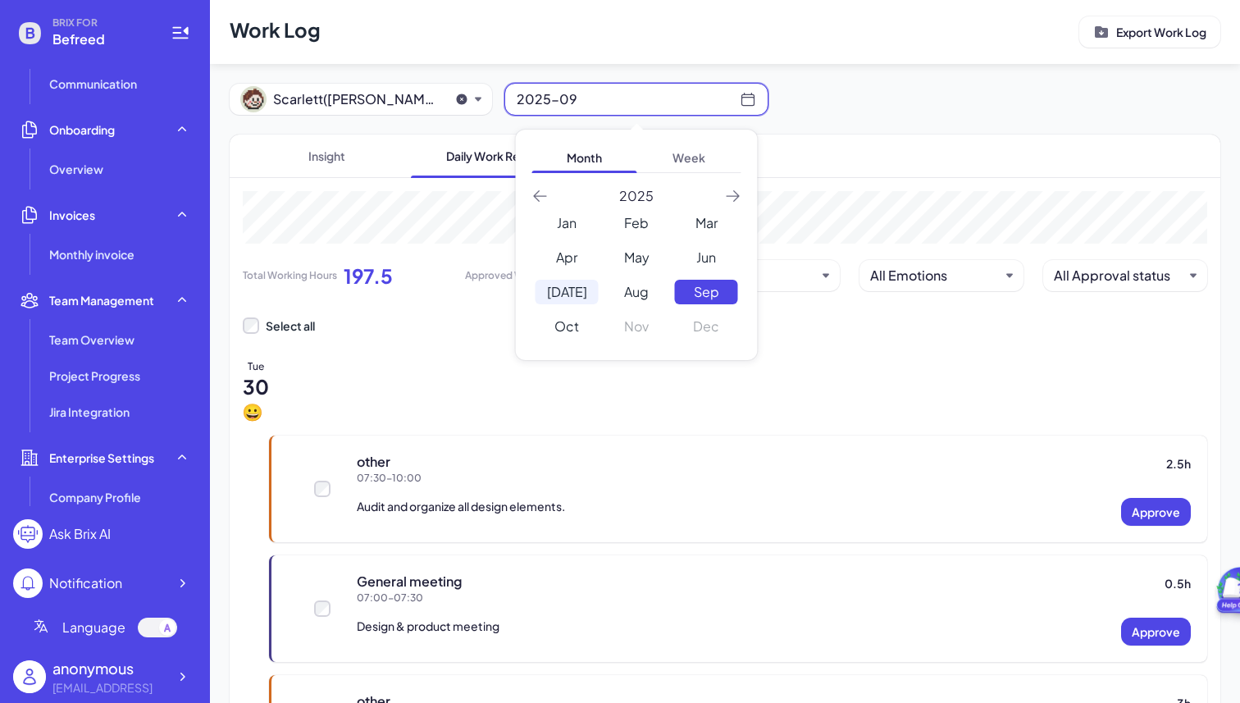
click at [567, 295] on div "[DATE]" at bounding box center [566, 292] width 63 height 25
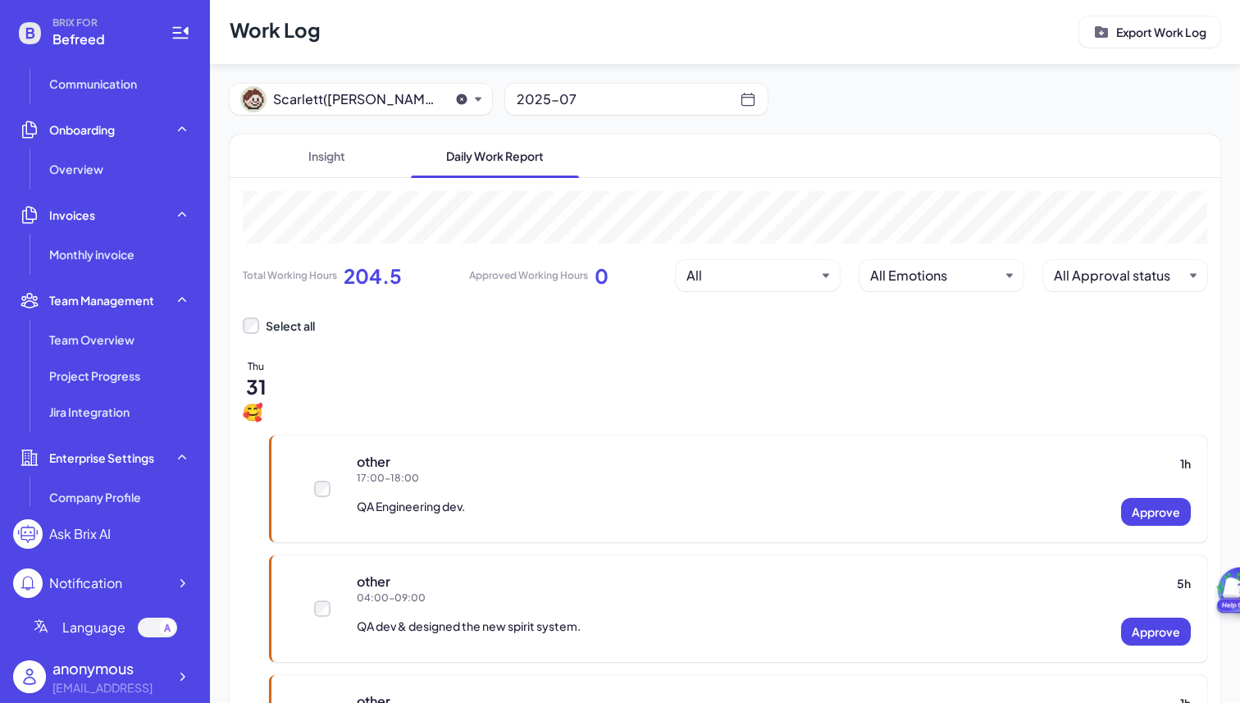
click at [611, 98] on div "2025-07" at bounding box center [628, 99] width 223 height 23
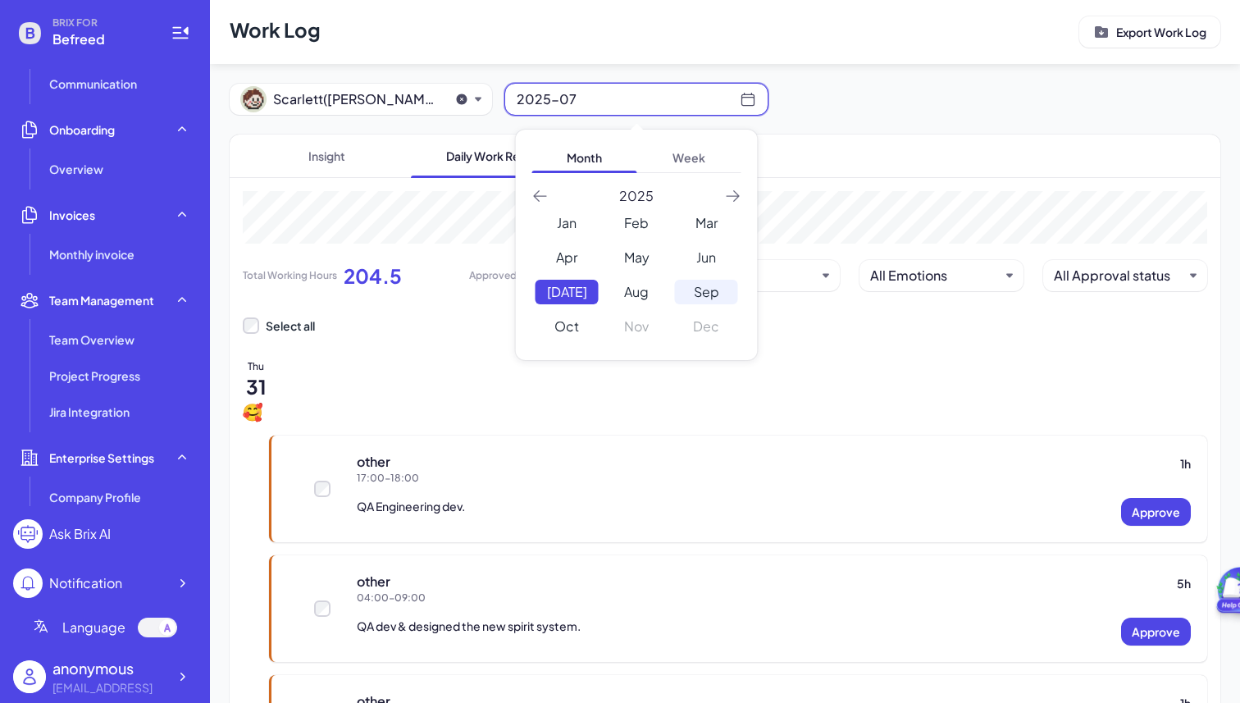
click at [706, 295] on div "Sep" at bounding box center [706, 292] width 63 height 25
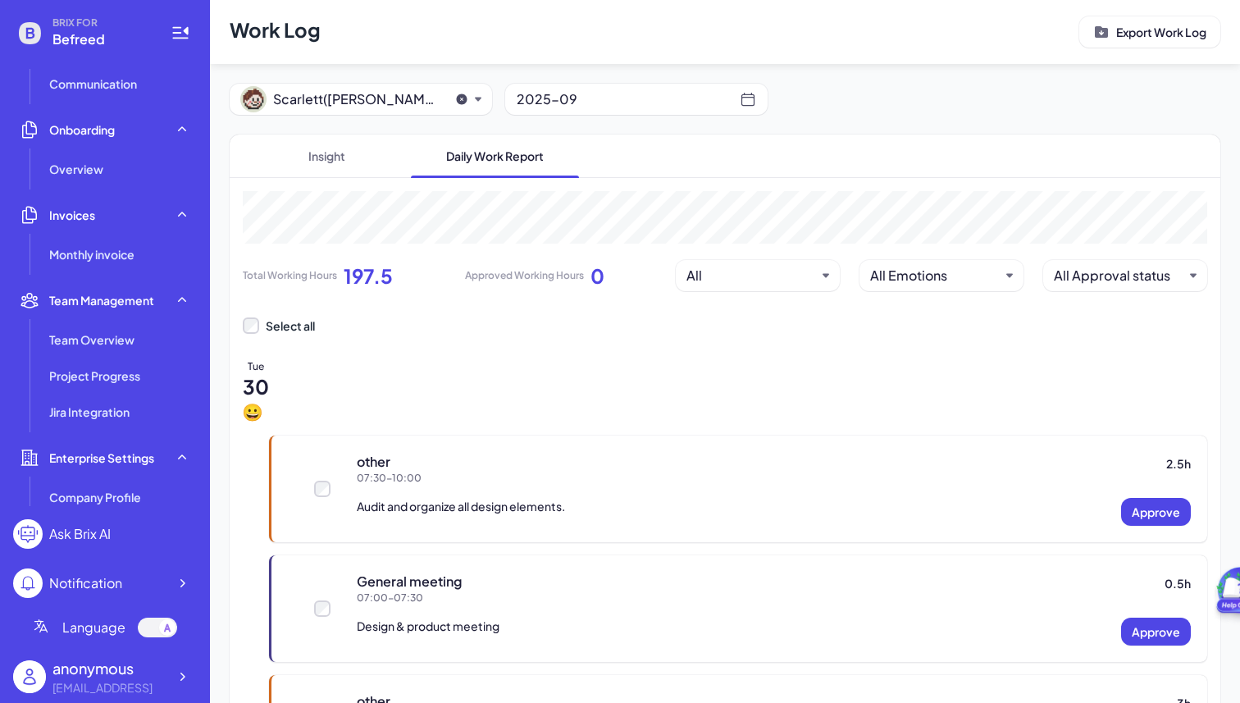
click at [650, 98] on div "2025-09" at bounding box center [628, 99] width 223 height 23
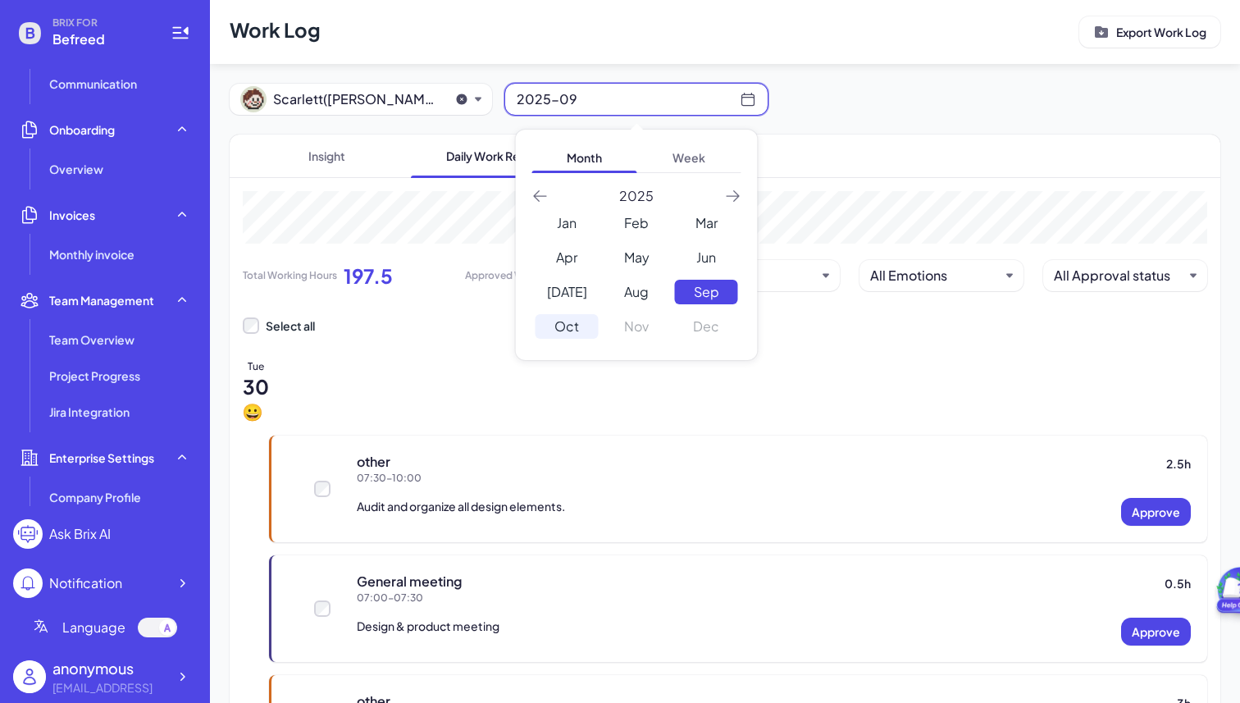
click at [563, 318] on div "Oct" at bounding box center [566, 326] width 63 height 25
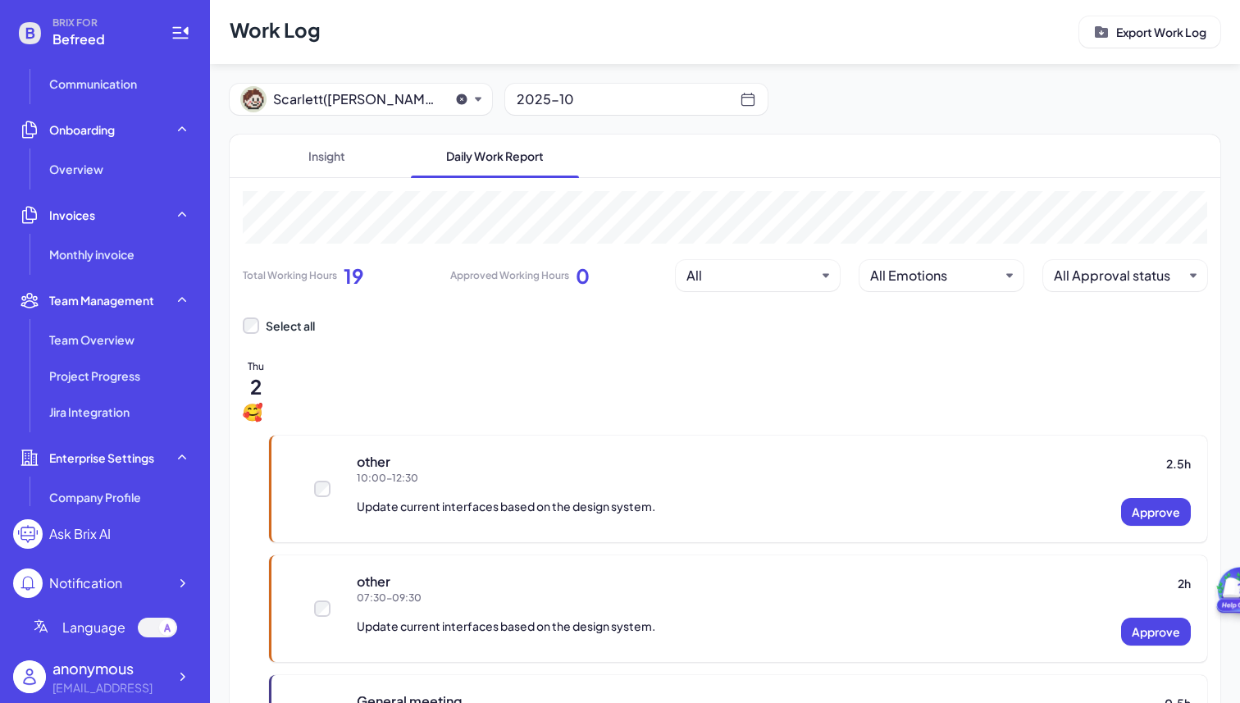
click at [595, 102] on div "2025-10" at bounding box center [628, 99] width 223 height 23
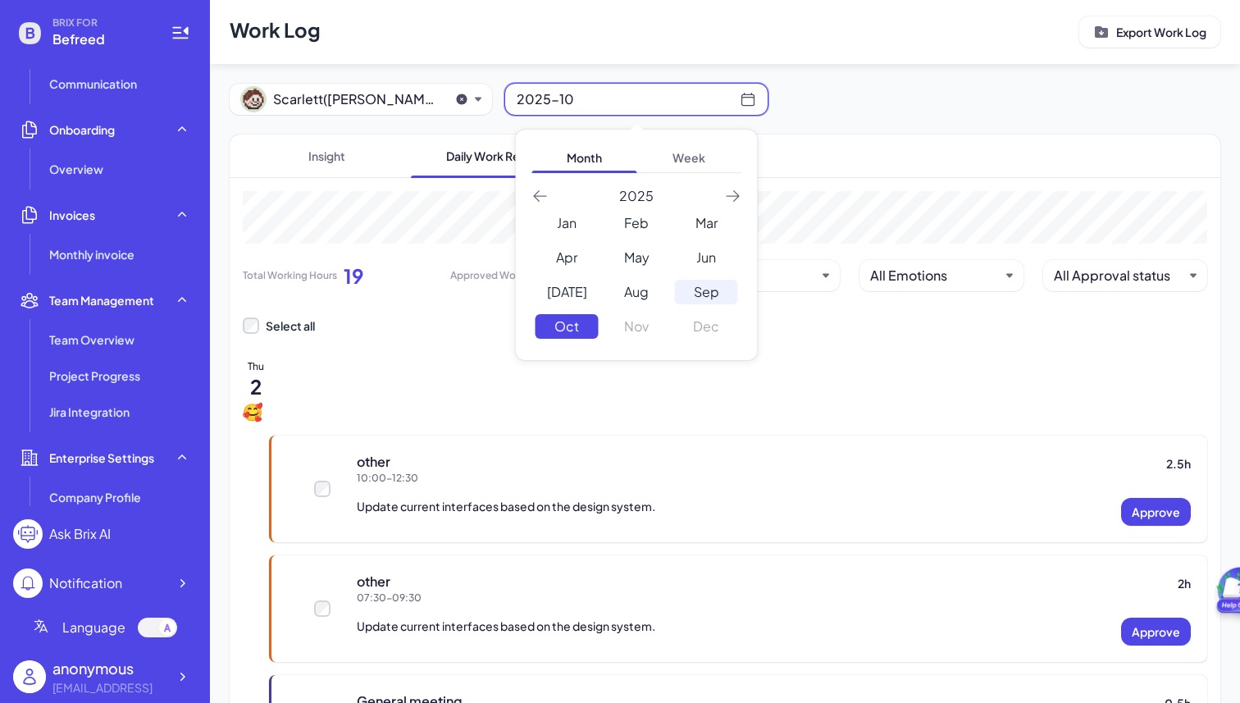
click at [709, 286] on div "Sep" at bounding box center [706, 292] width 63 height 25
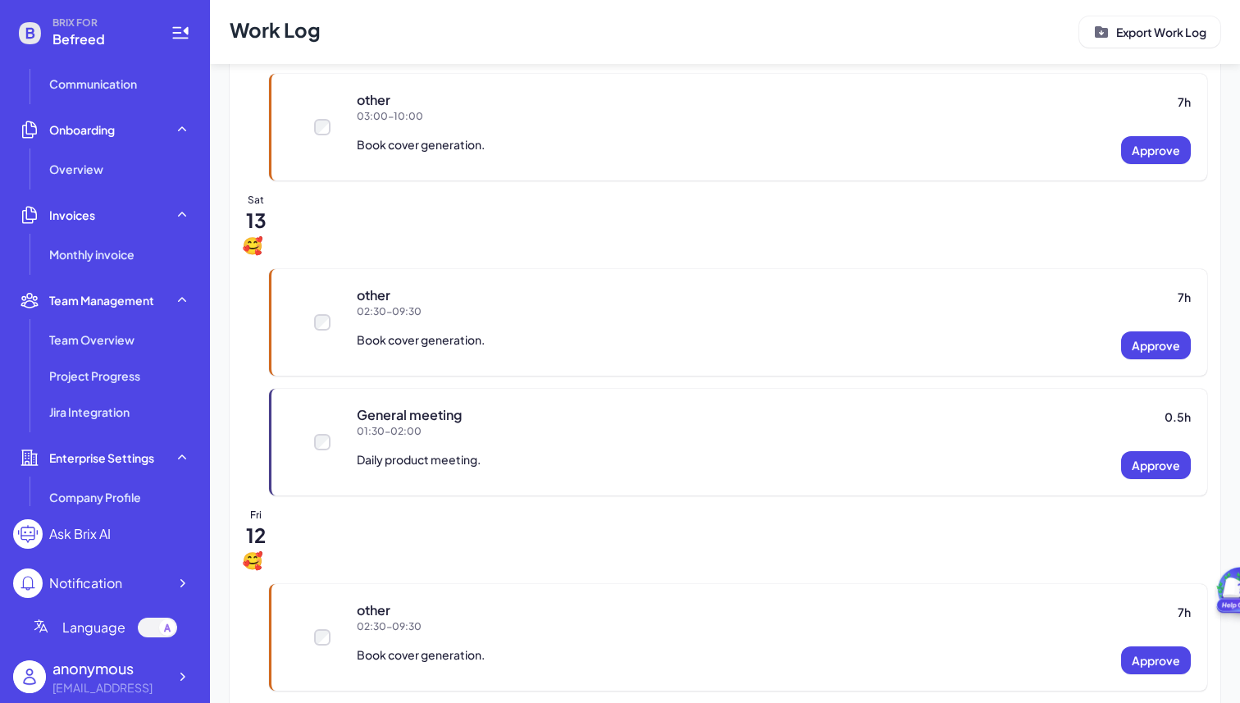
scroll to position [6492, 0]
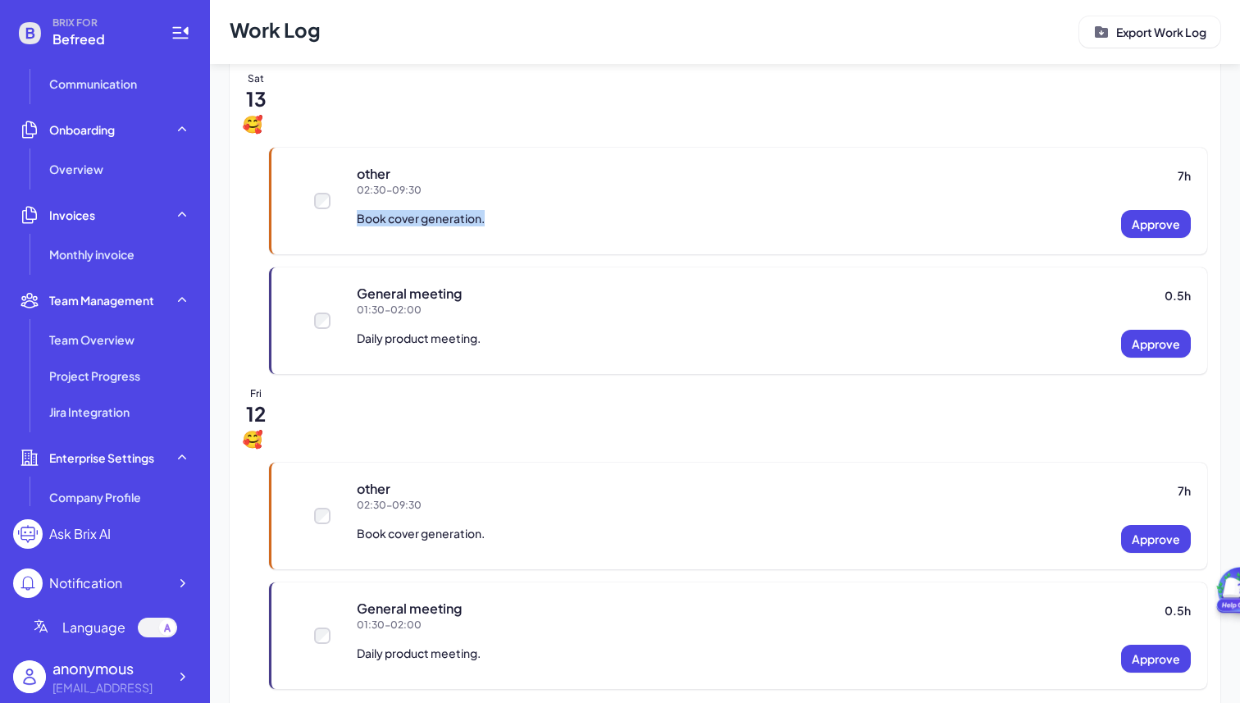
drag, startPoint x: 357, startPoint y: 217, endPoint x: 555, endPoint y: 217, distance: 198.4
click at [555, 217] on div "Book cover generation. Approve" at bounding box center [774, 224] width 834 height 28
copy p "Book cover generation."
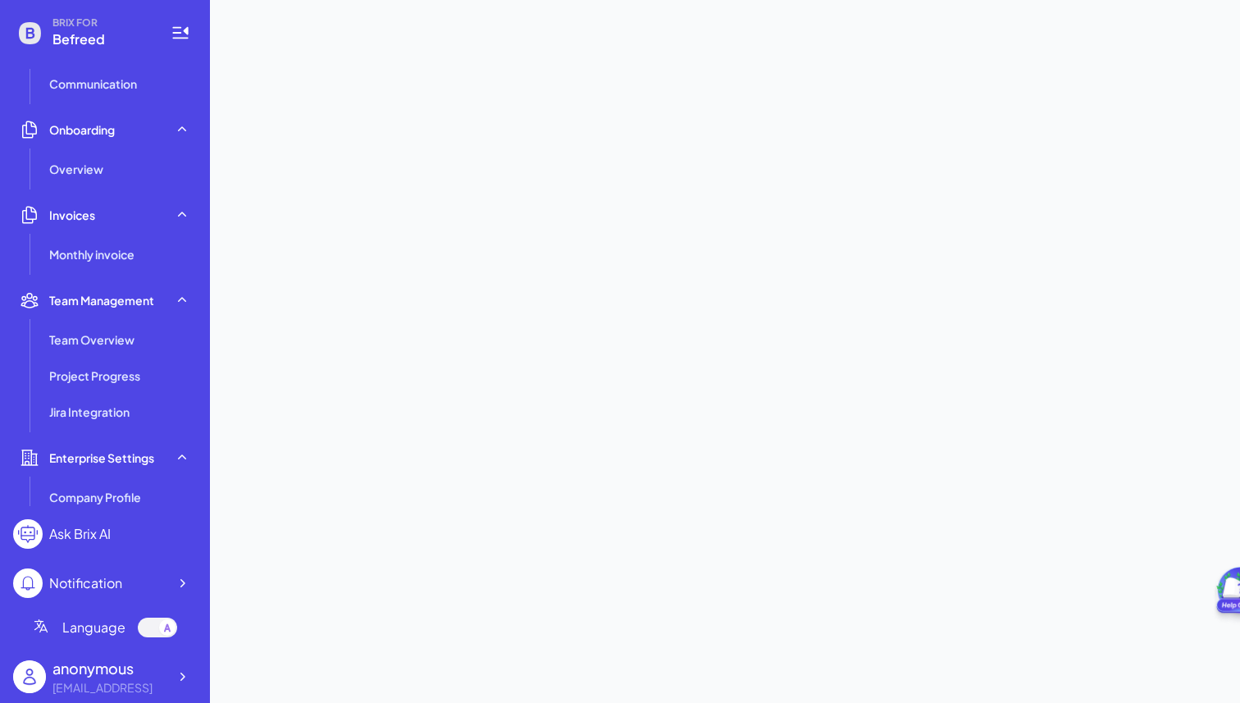
scroll to position [0, 0]
